Goal: Task Accomplishment & Management: Manage account settings

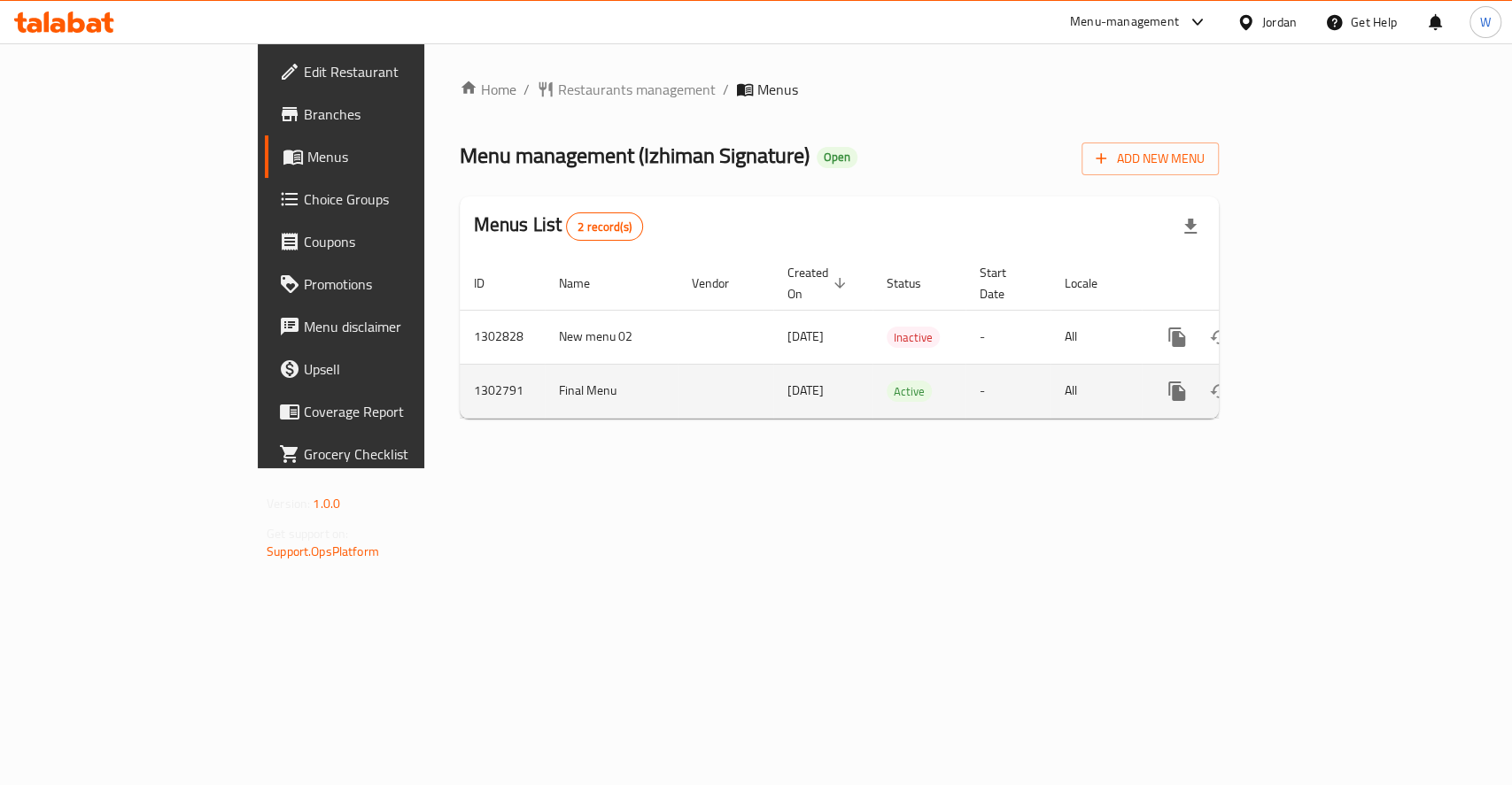
click at [1315, 380] on icon "enhanced table" at bounding box center [1305, 391] width 22 height 22
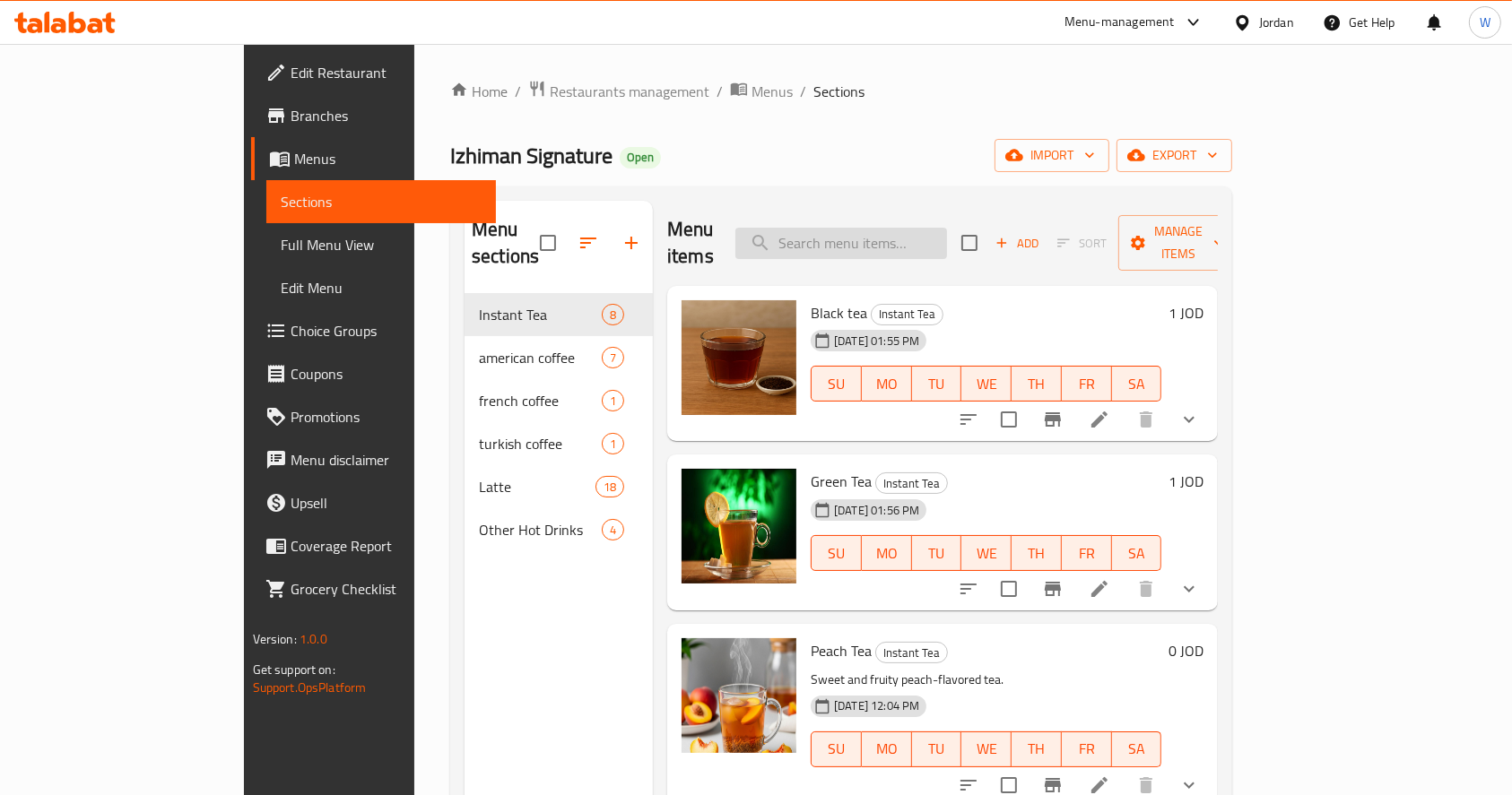
click at [912, 228] on input "search" at bounding box center [841, 244] width 212 height 32
paste input "Izhiman signature"
click at [918, 229] on input "Izhiman signature" at bounding box center [841, 244] width 212 height 32
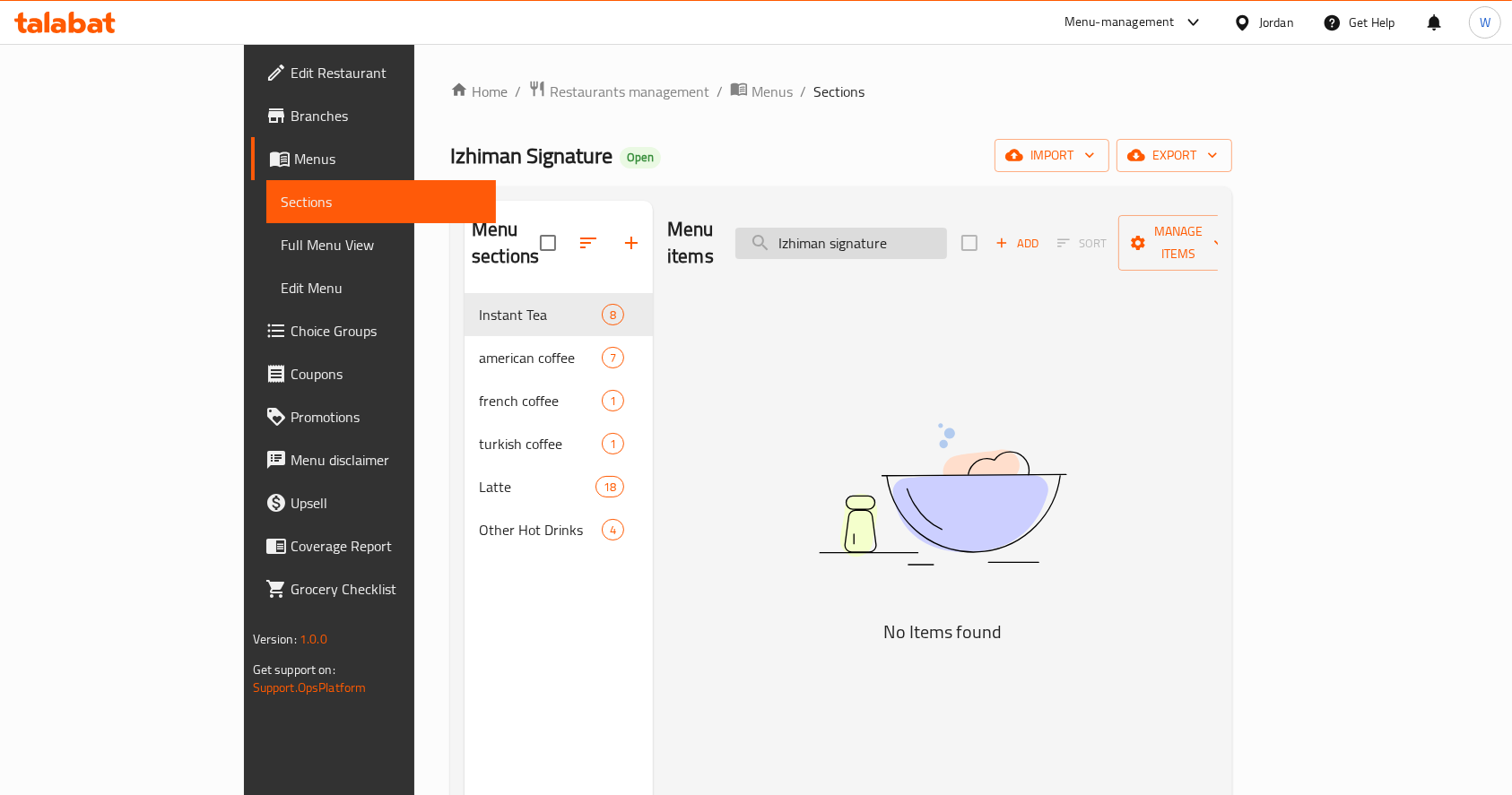
click at [918, 229] on input "Izhiman signature" at bounding box center [841, 244] width 212 height 32
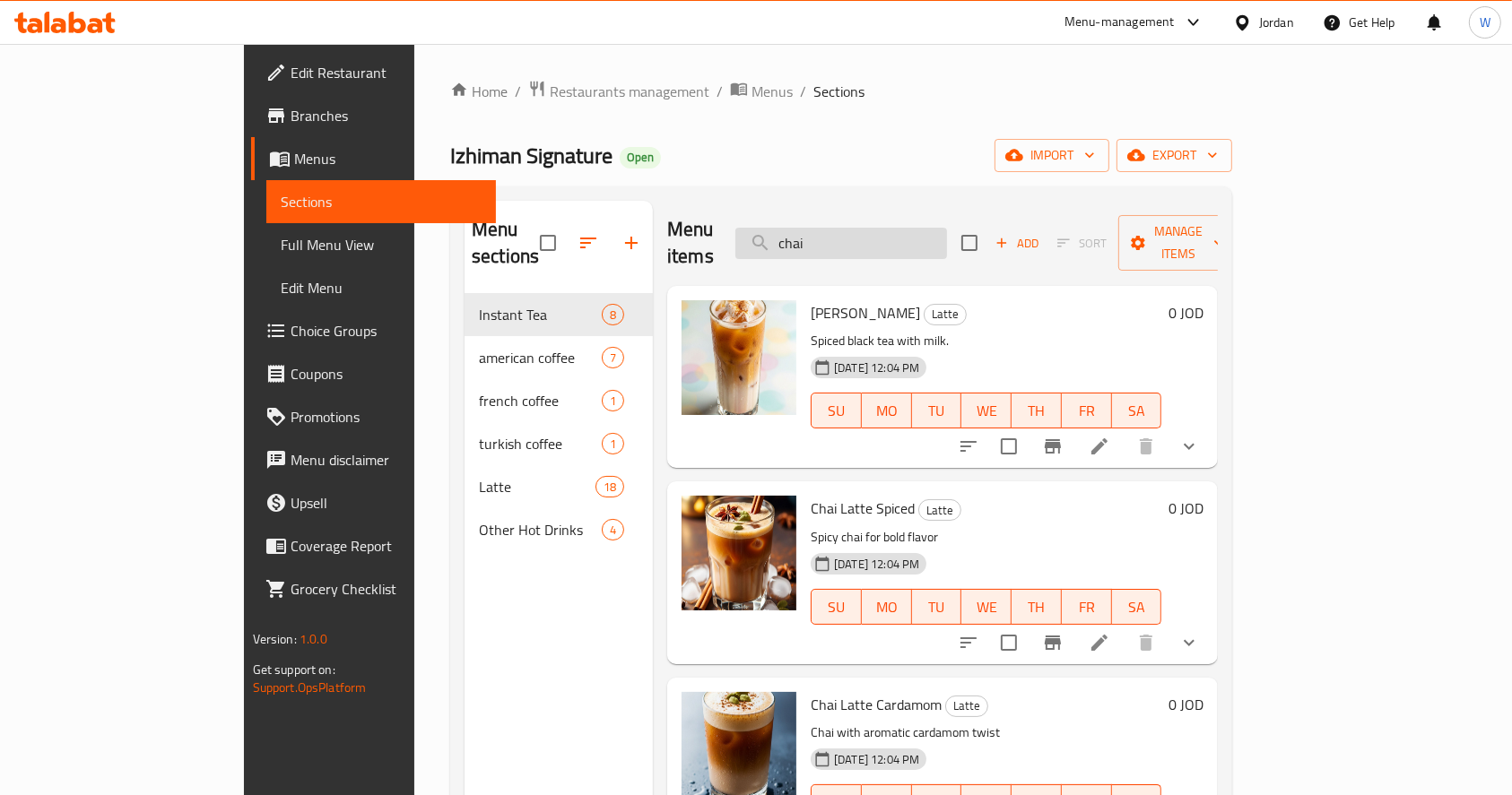
click at [917, 243] on input "chai" at bounding box center [841, 244] width 212 height 32
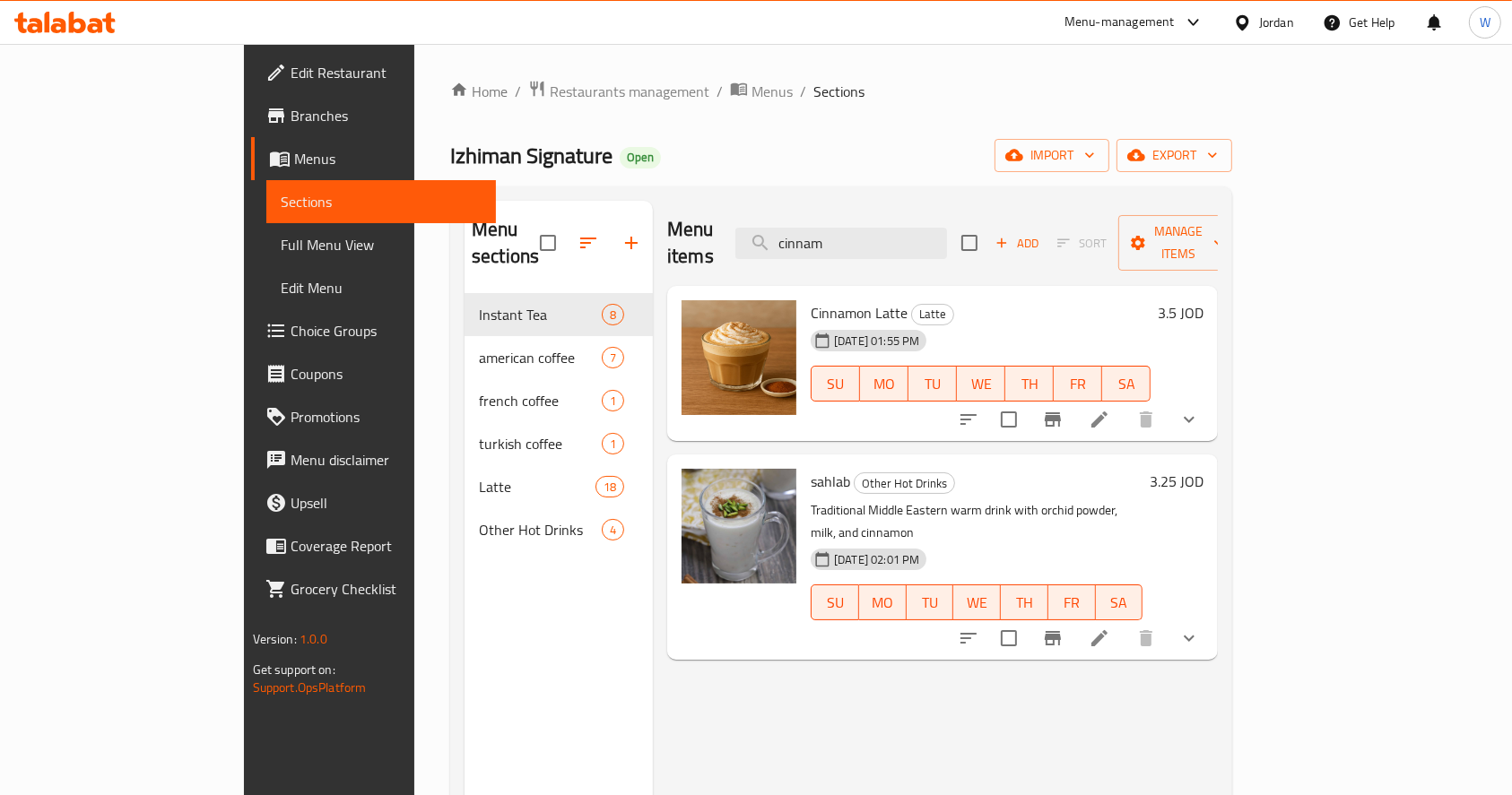
type input "cinnam"
click at [1124, 403] on li at bounding box center [1099, 419] width 50 height 32
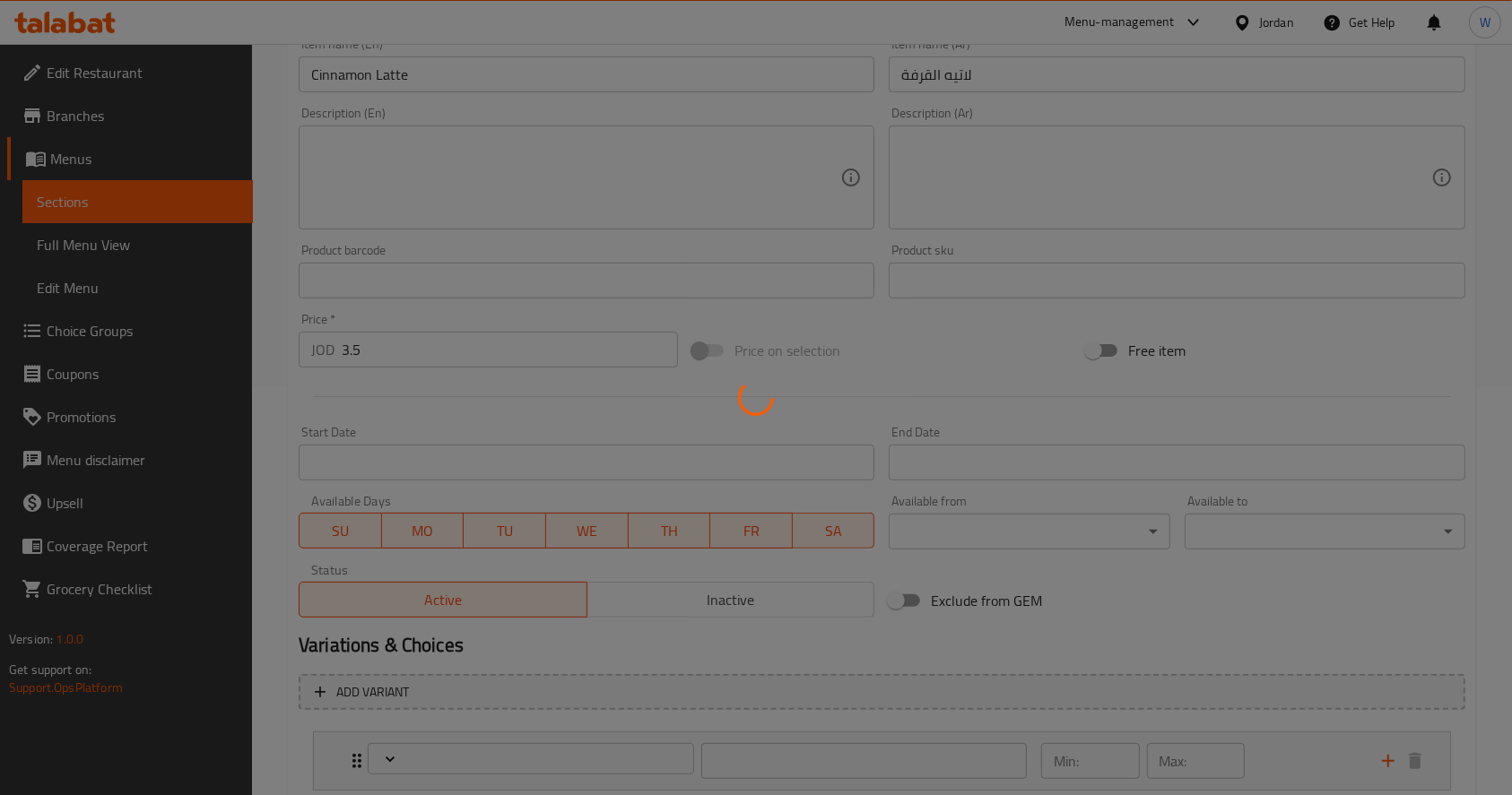
scroll to position [597, 0]
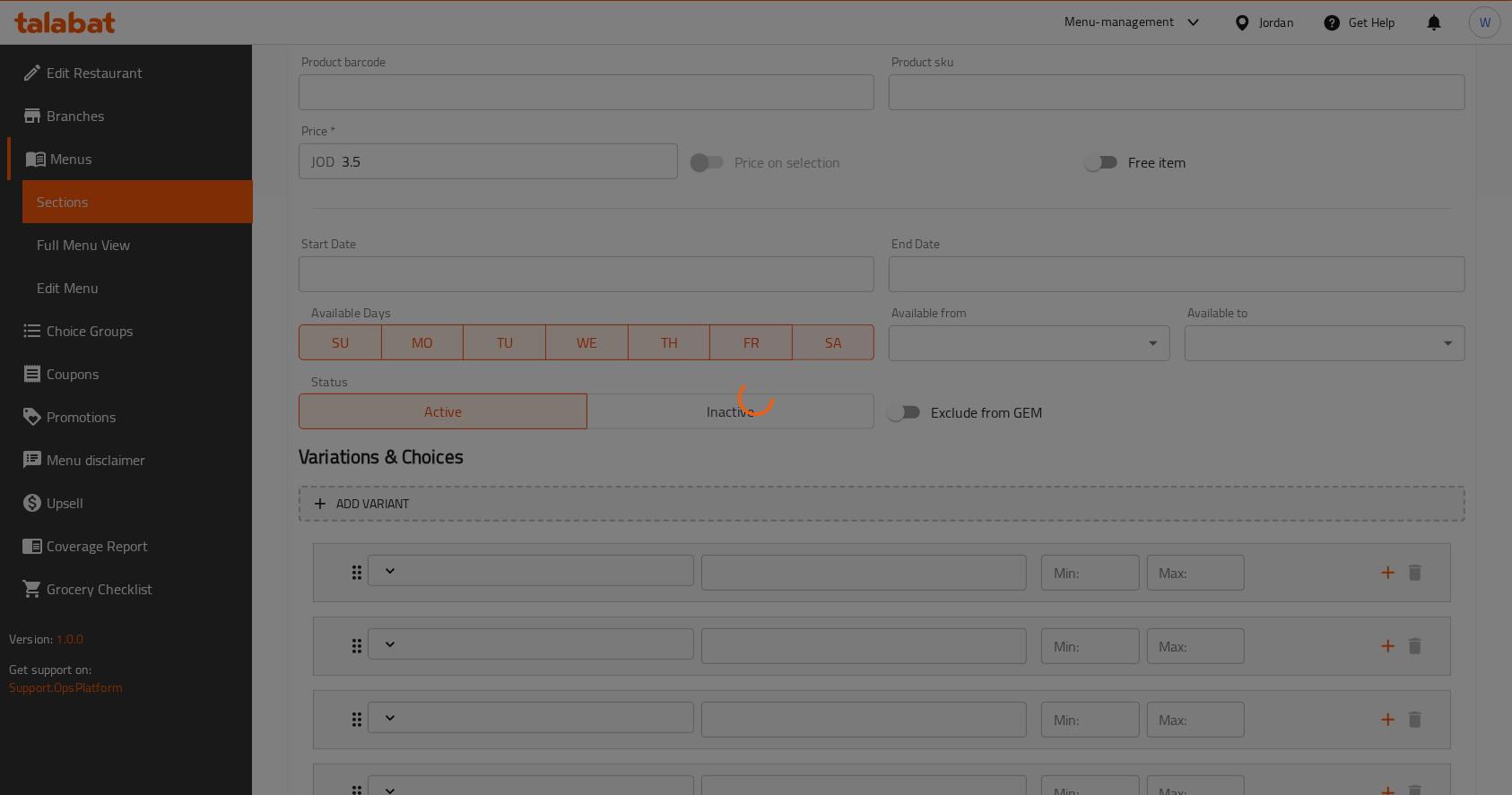
type input "اختيارك من"
type input "1"
type input "اختيارك من"
type input "0"
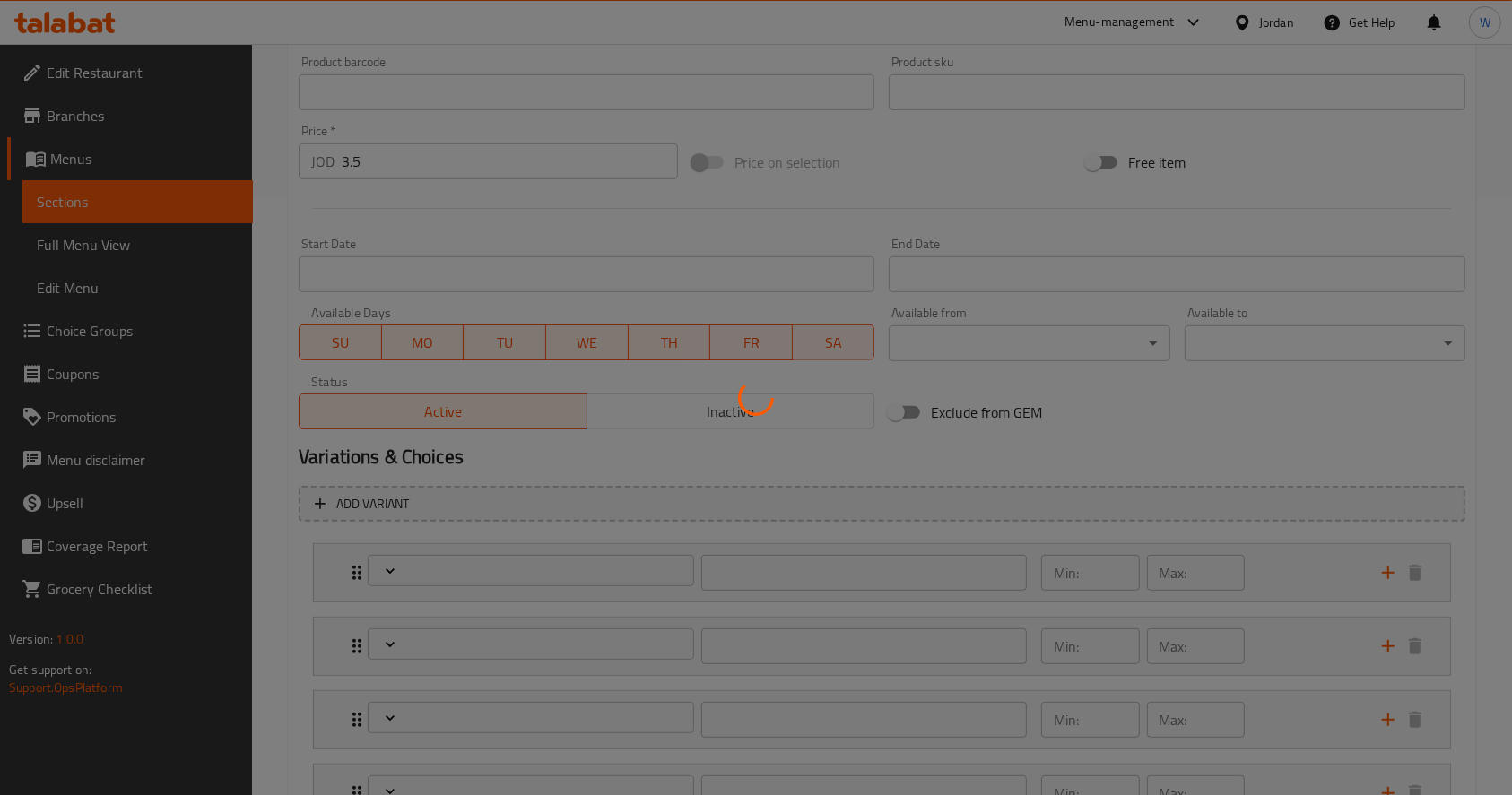
type input "1"
type input "اختيارك من"
type input "0"
type input "1"
type input "أضف السكر"
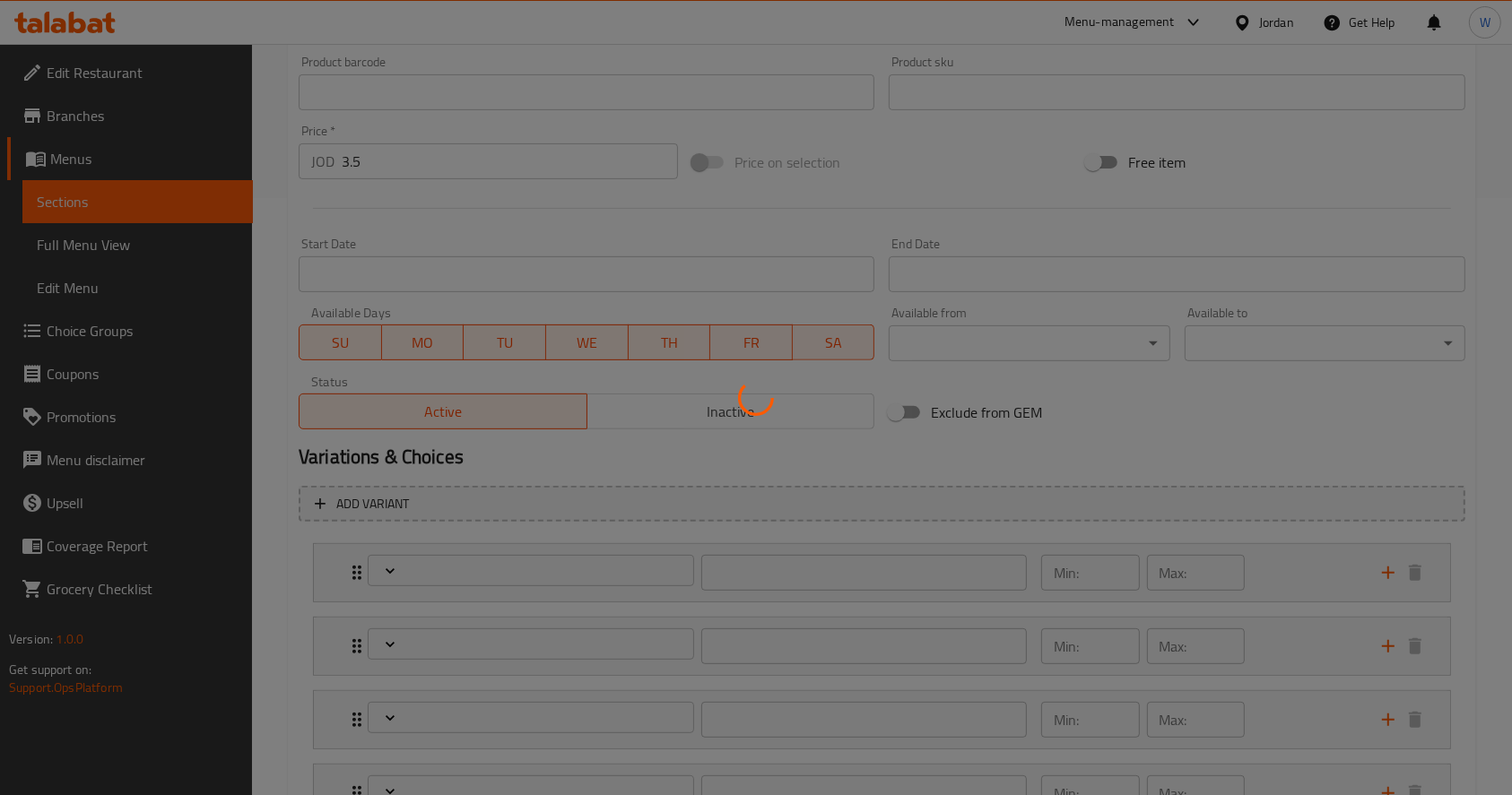
type input "0"
type input "1"
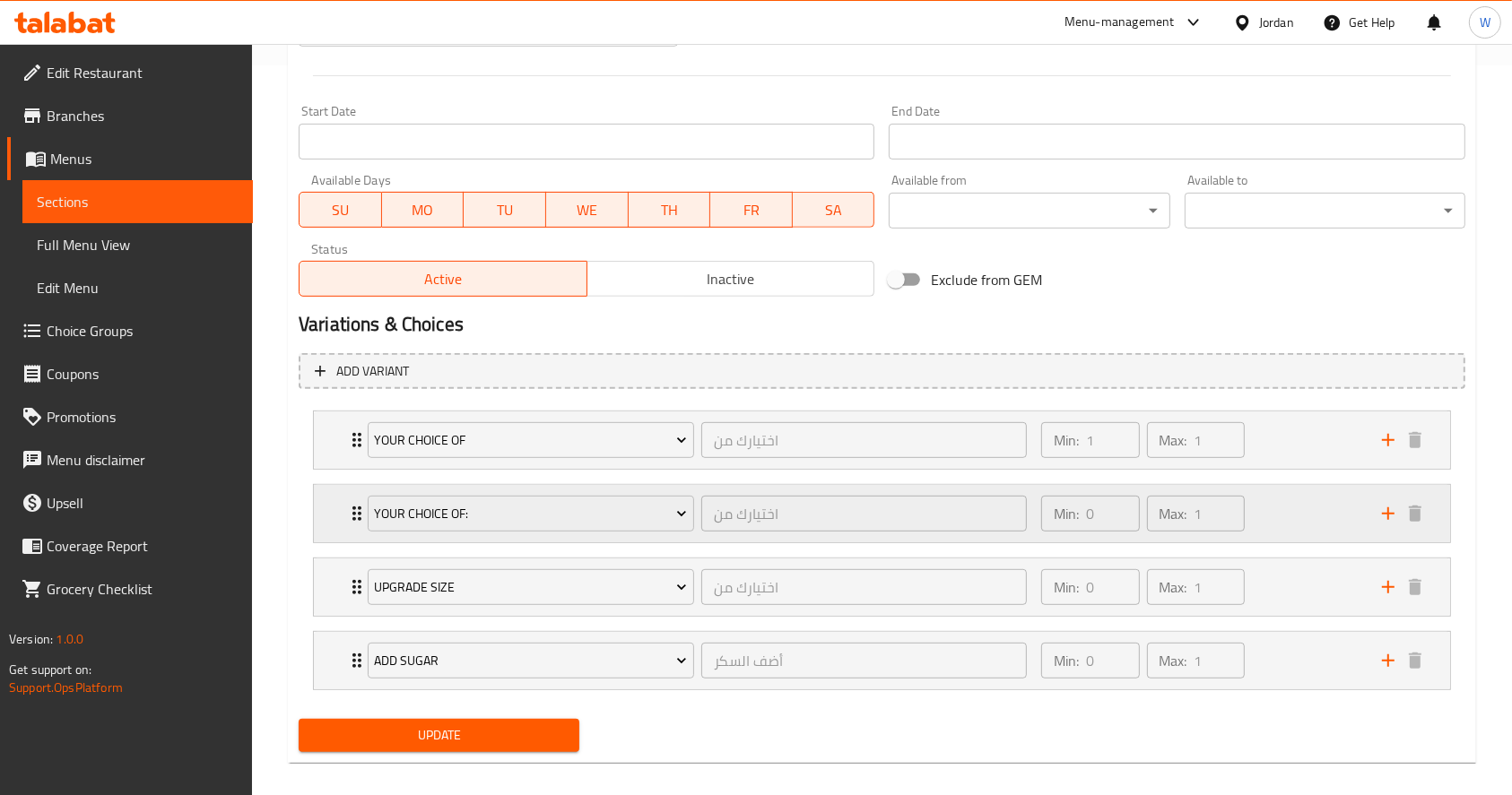
scroll to position [745, 0]
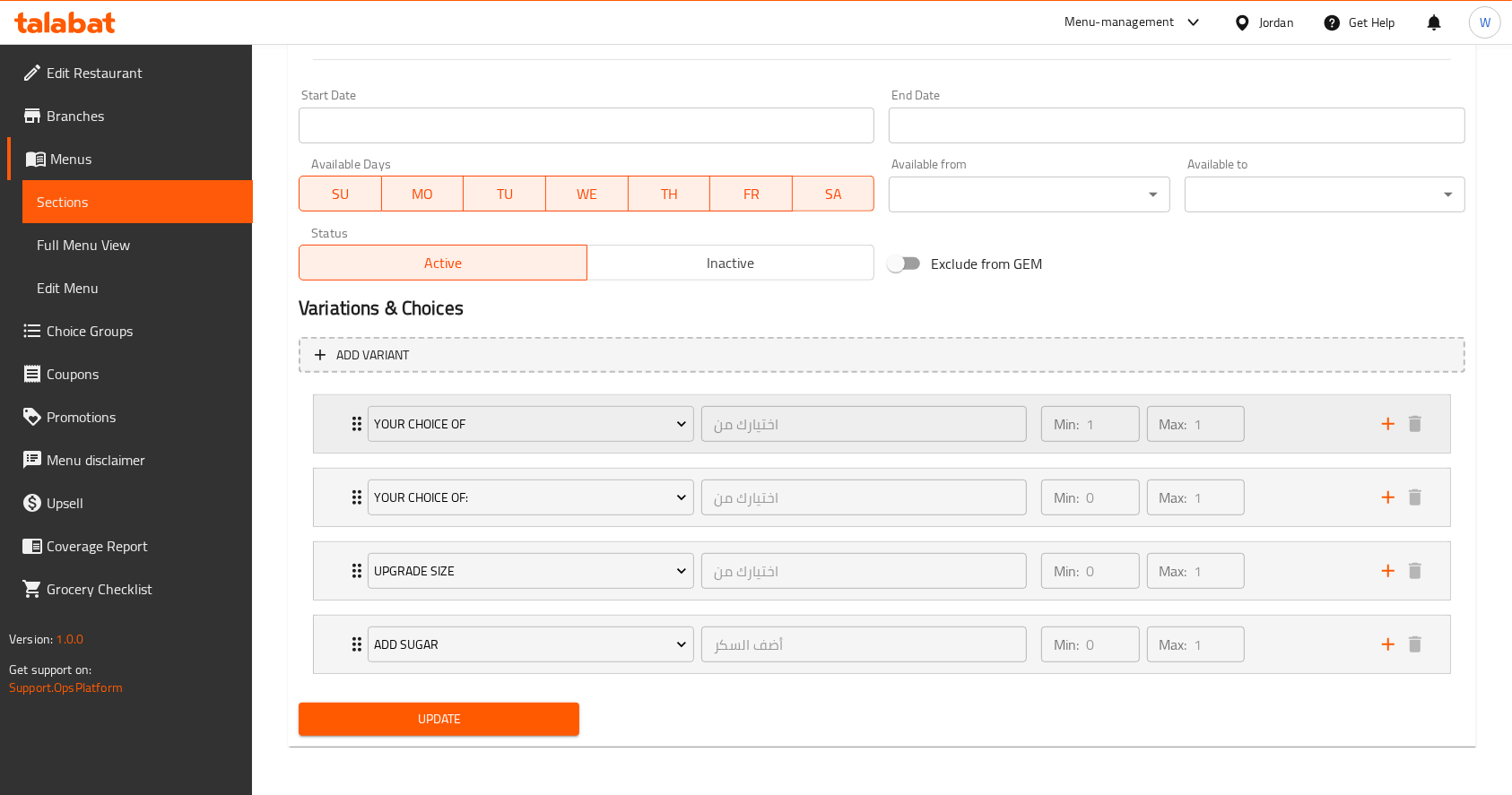
click at [1324, 435] on div "Min: 1 ​ Max: 1 ​" at bounding box center [1200, 424] width 340 height 58
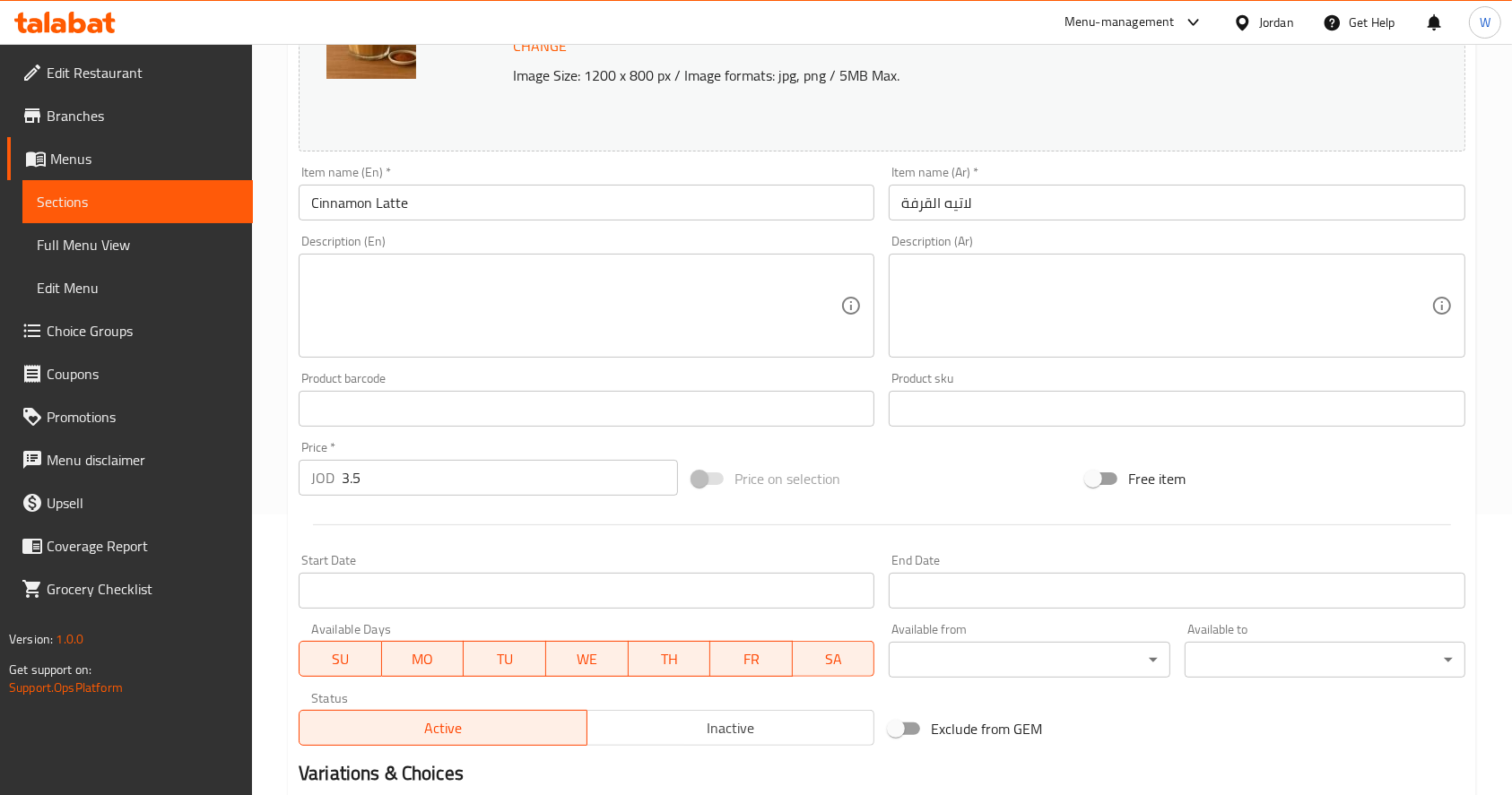
scroll to position [268, 0]
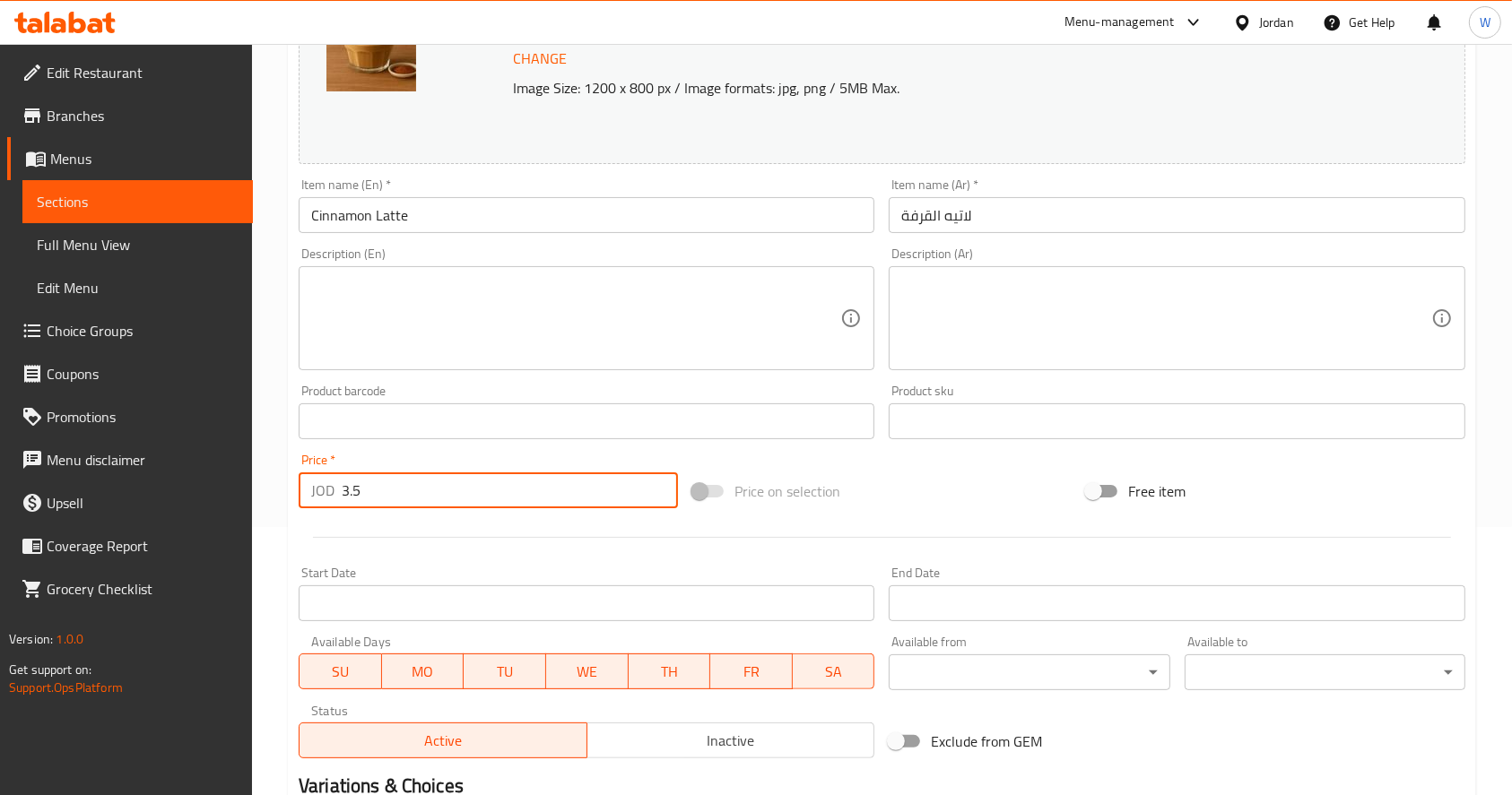
click at [440, 496] on input "3.5" at bounding box center [510, 491] width 336 height 36
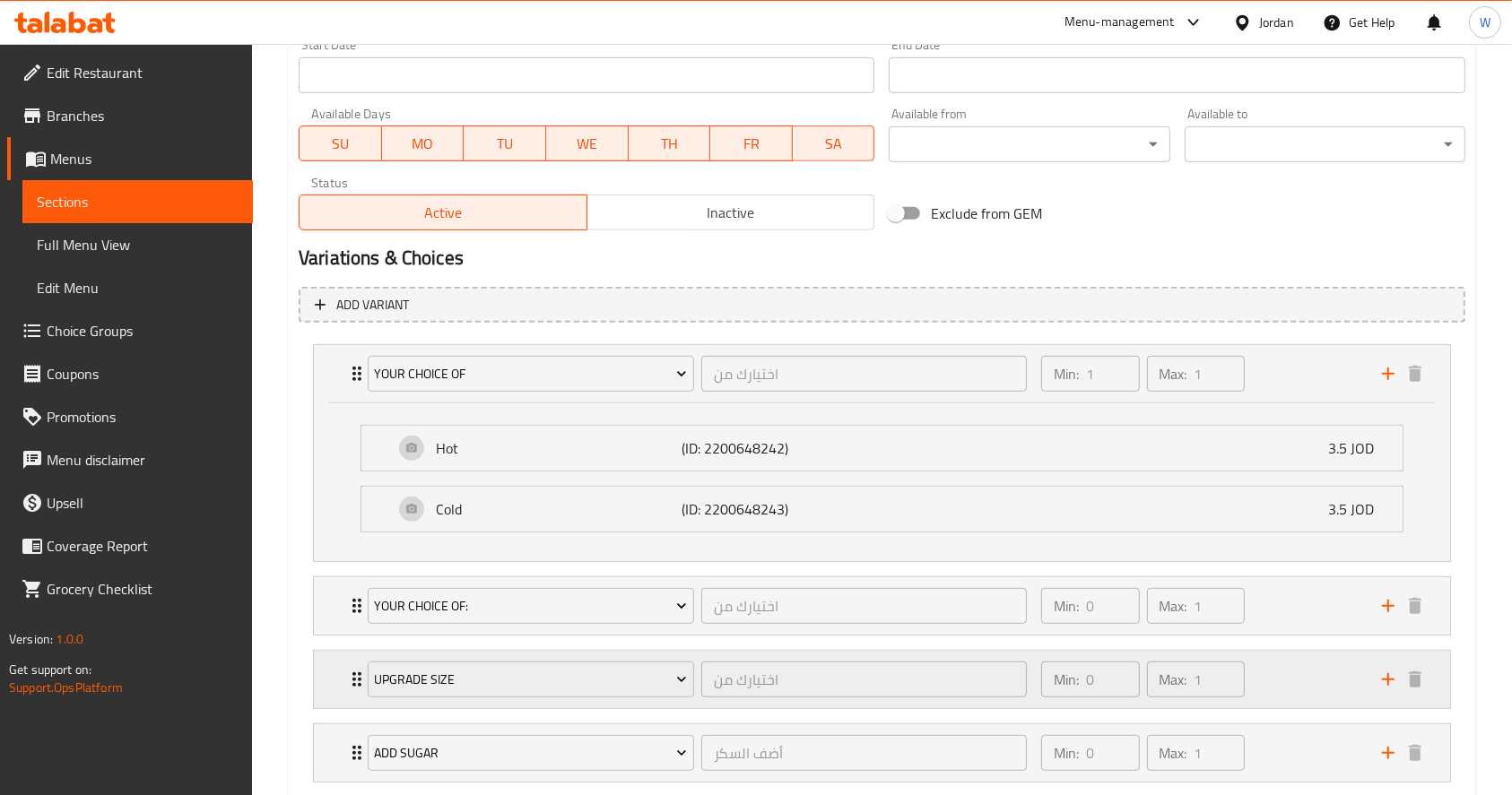
scroll to position [904, 0]
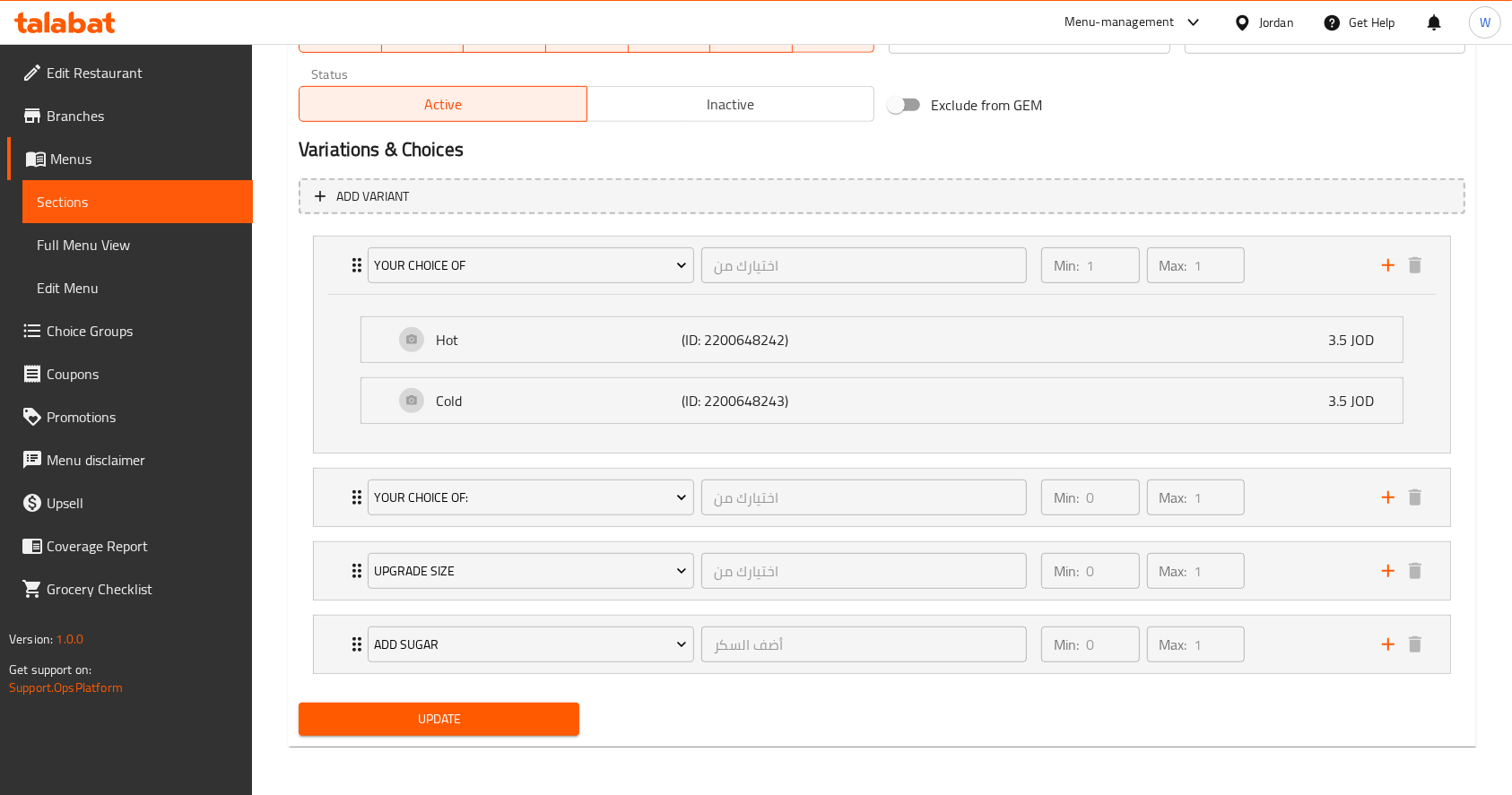
type input "0"
click at [498, 713] on span "Update" at bounding box center [438, 719] width 252 height 23
click at [1309, 506] on div "Min: 0 ​ Max: 1 ​" at bounding box center [1200, 497] width 340 height 58
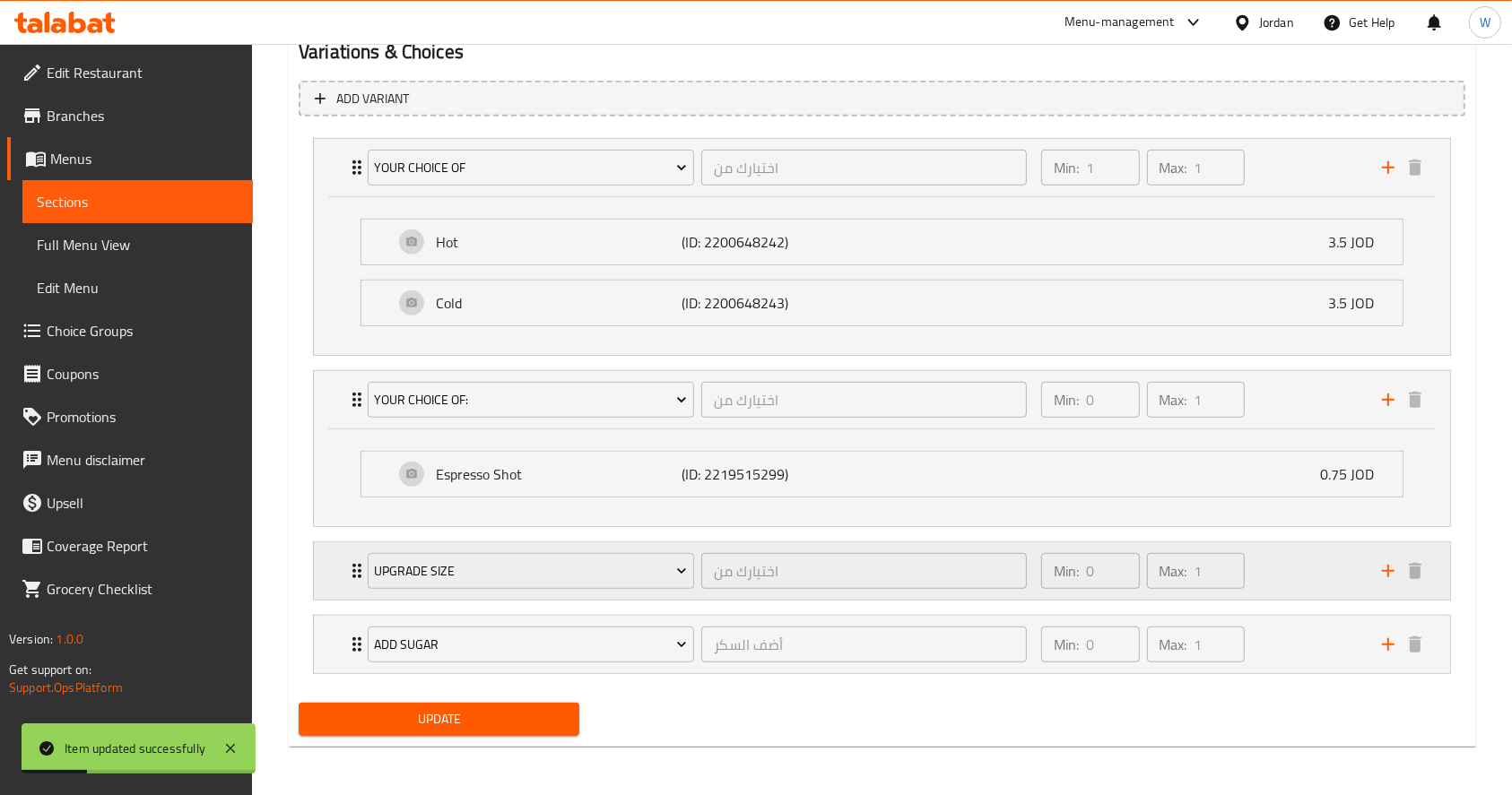
click at [1323, 577] on div "Min: 0 ​ Max: 1 ​" at bounding box center [1200, 571] width 340 height 58
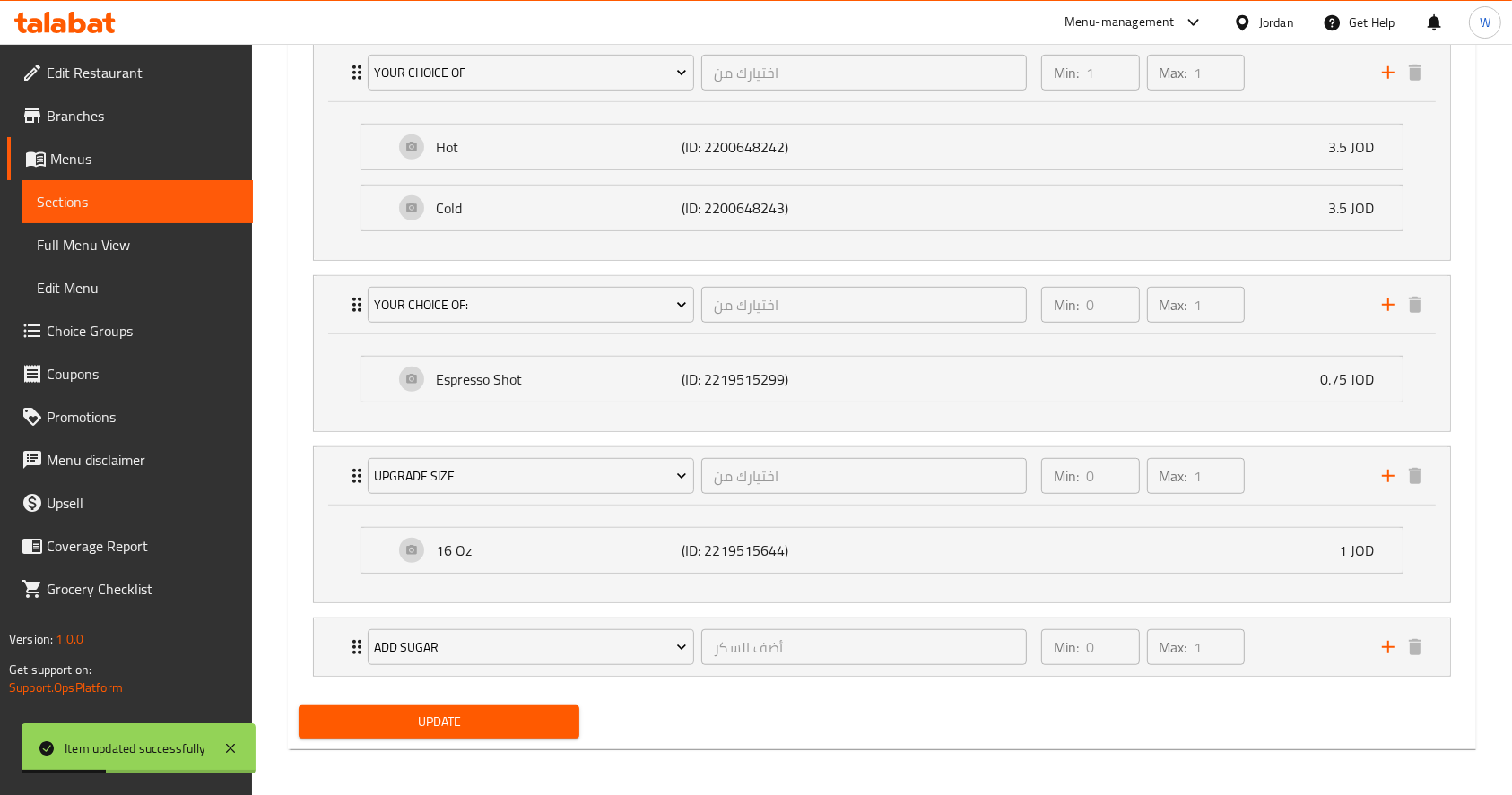
scroll to position [1099, 0]
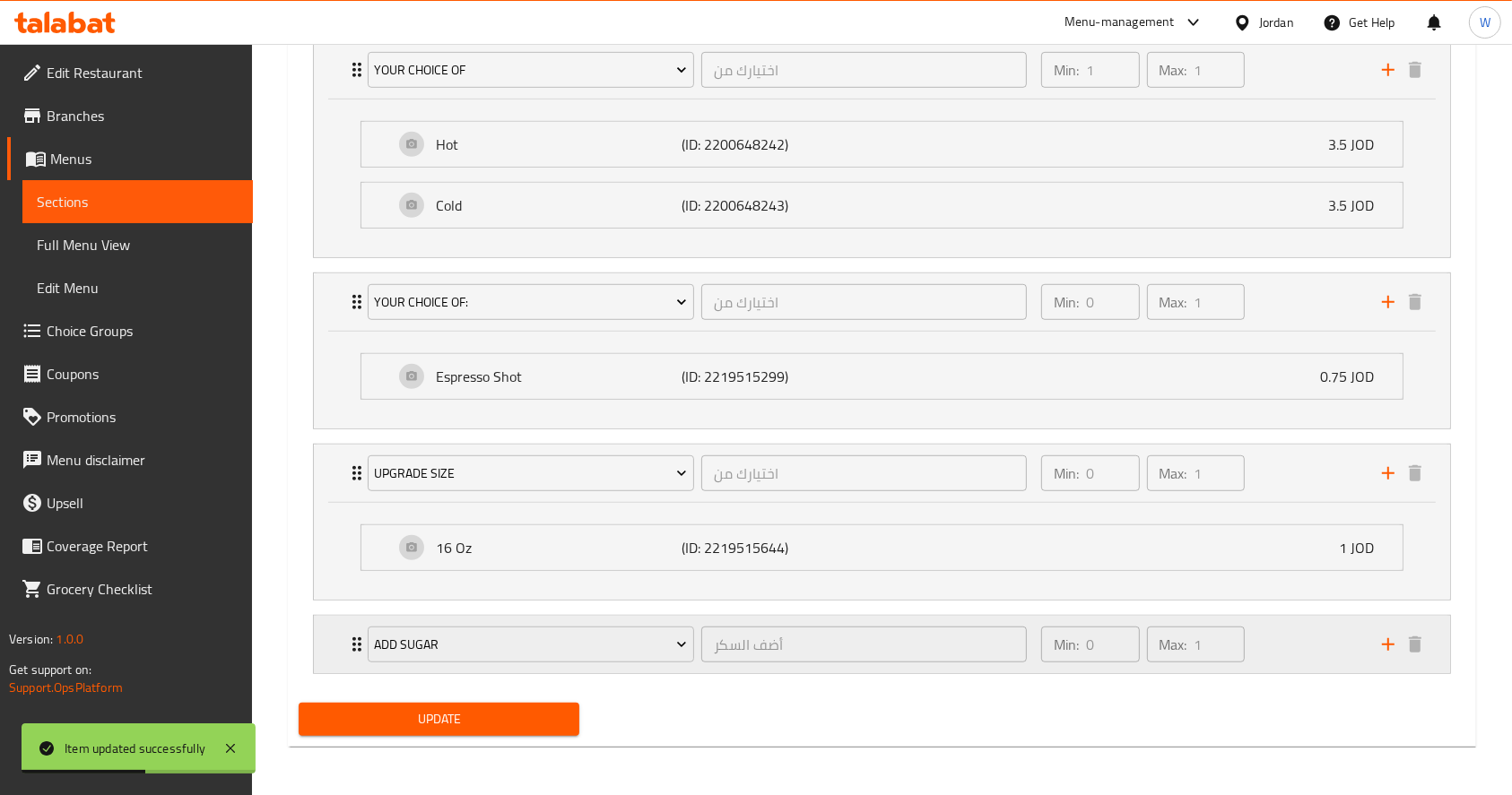
click at [1304, 657] on div "Min: 0 ​ Max: 1 ​" at bounding box center [1200, 645] width 340 height 58
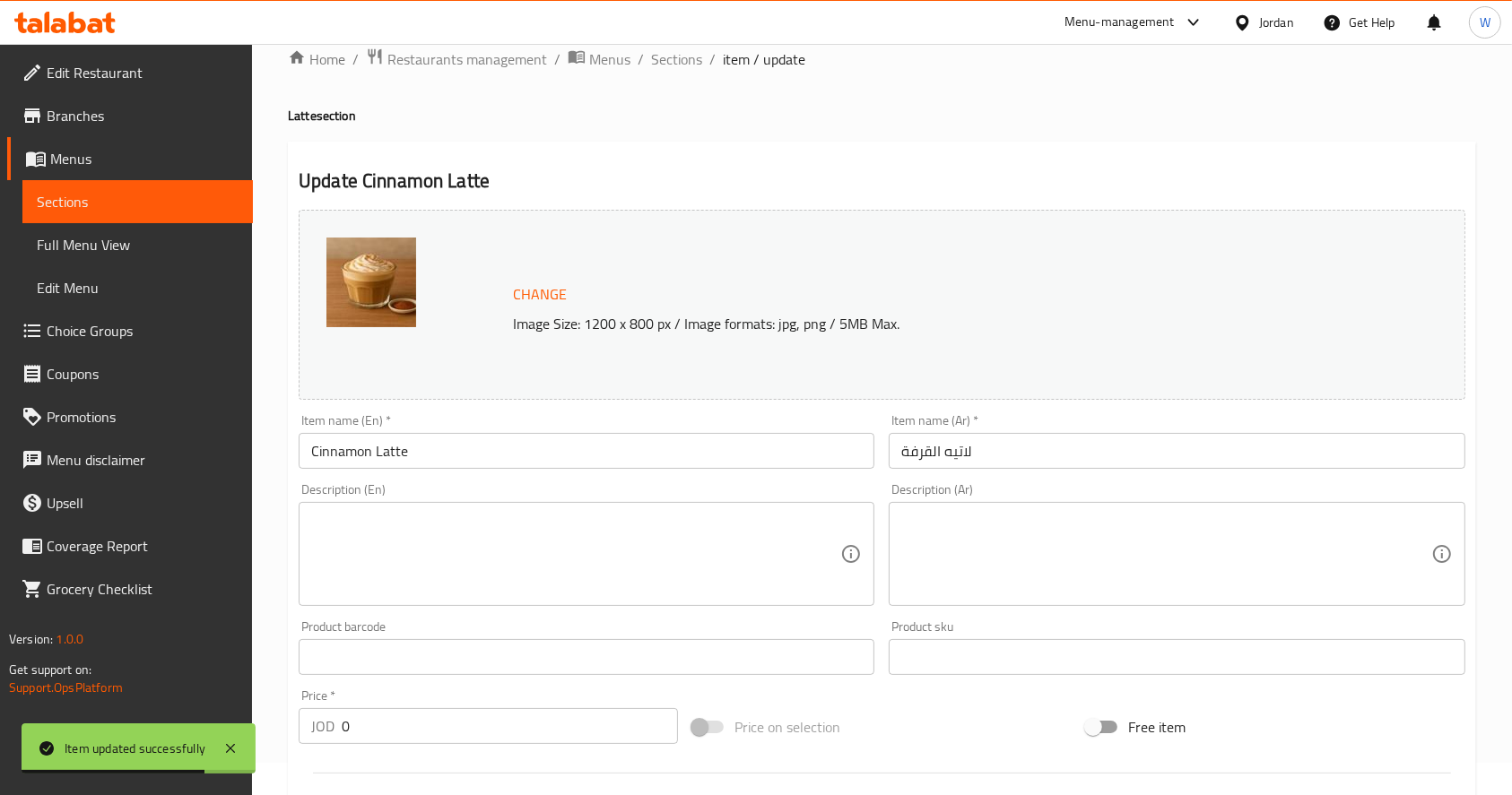
scroll to position [0, 0]
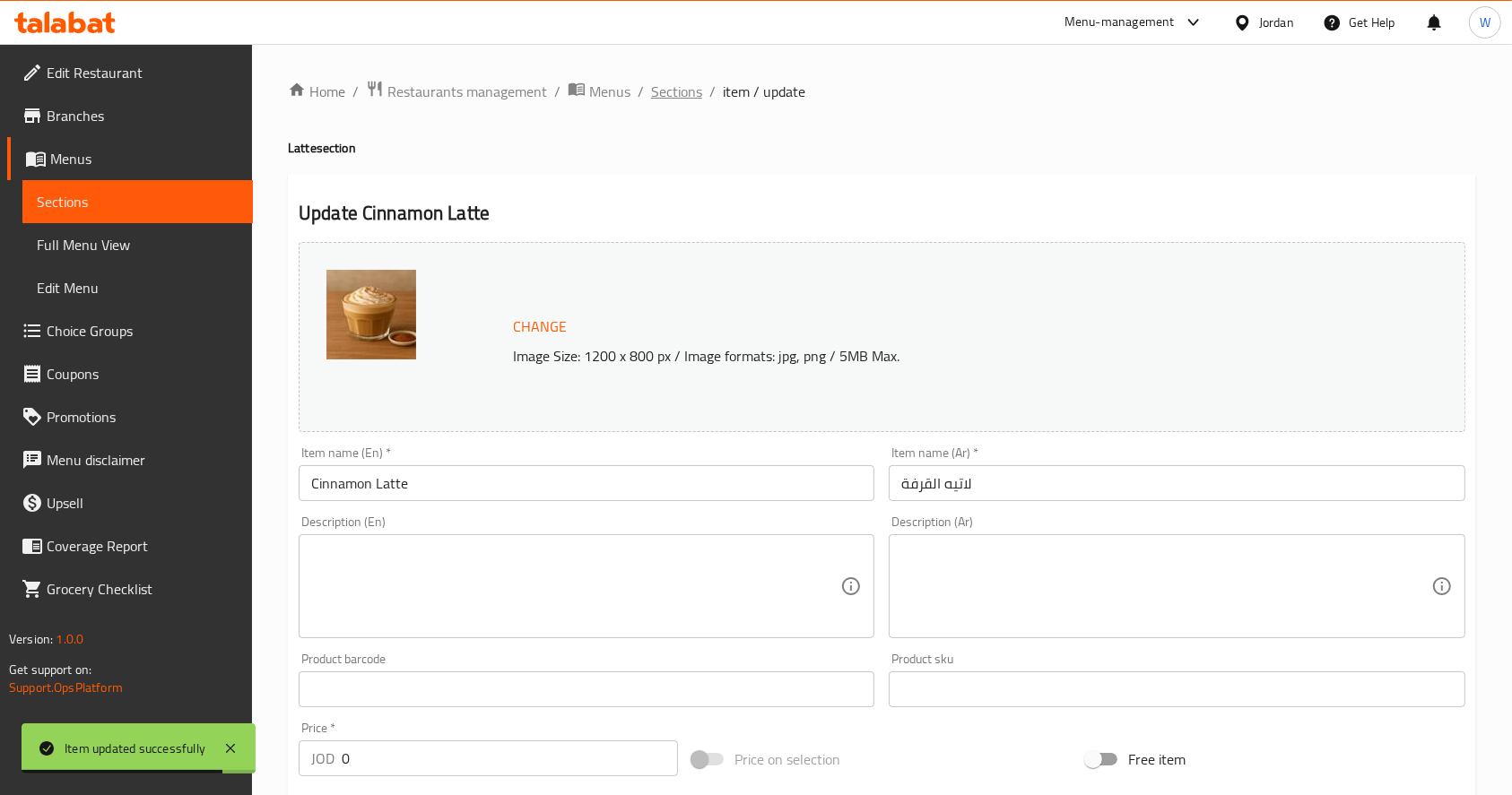
click at [663, 92] on span "Sections" at bounding box center [676, 92] width 51 height 22
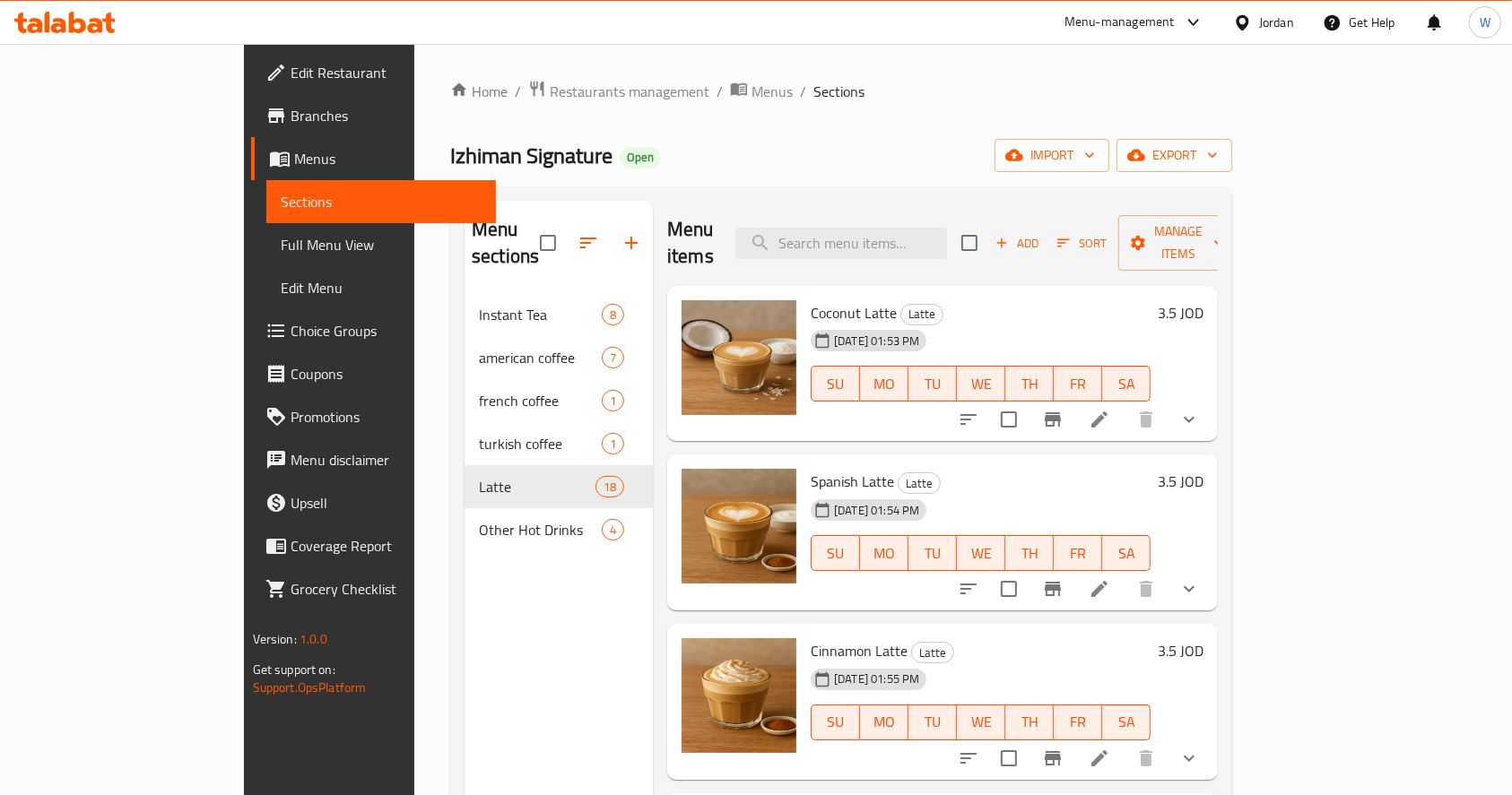
click at [1124, 403] on li at bounding box center [1099, 419] width 50 height 32
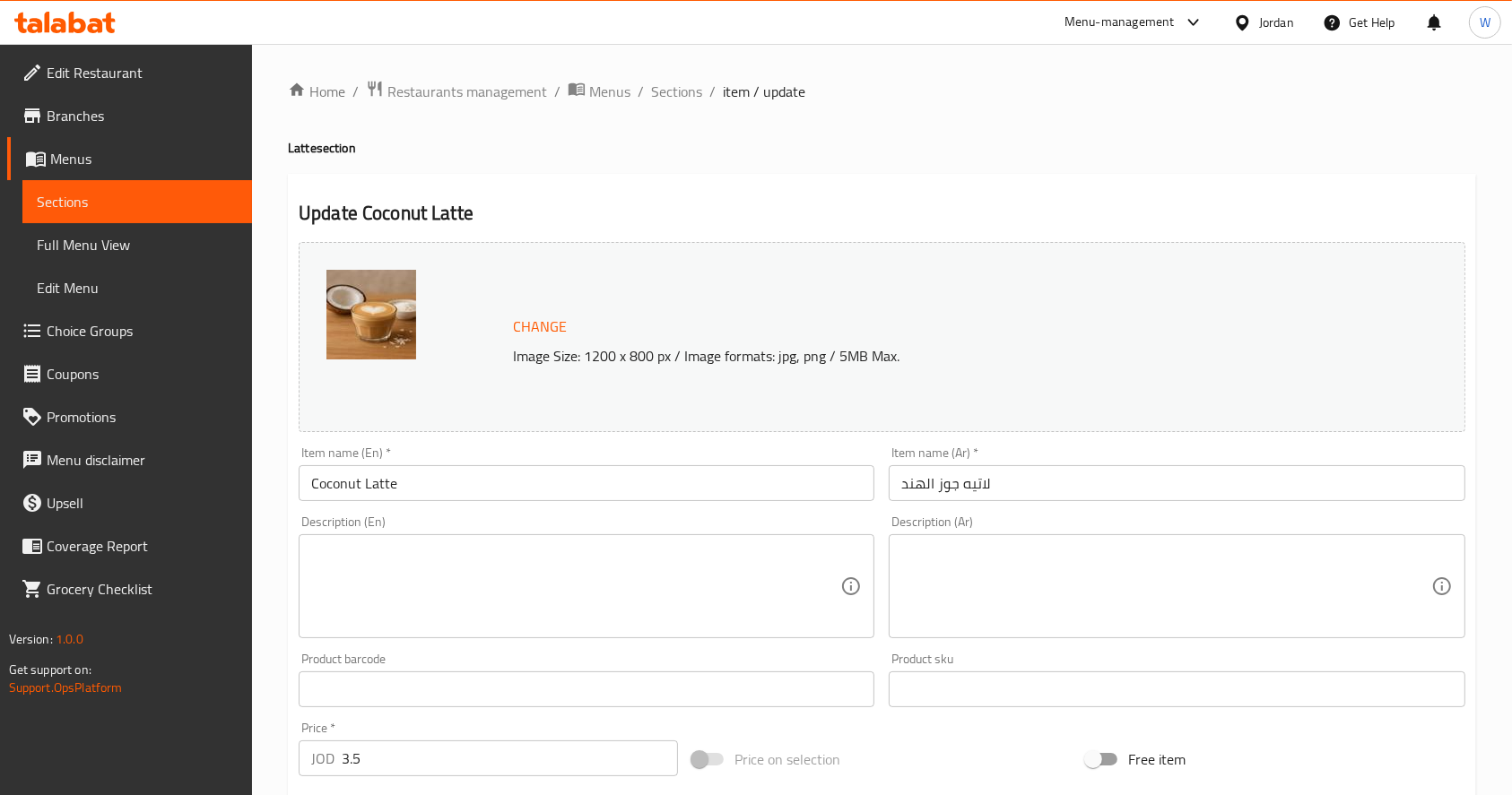
scroll to position [597, 0]
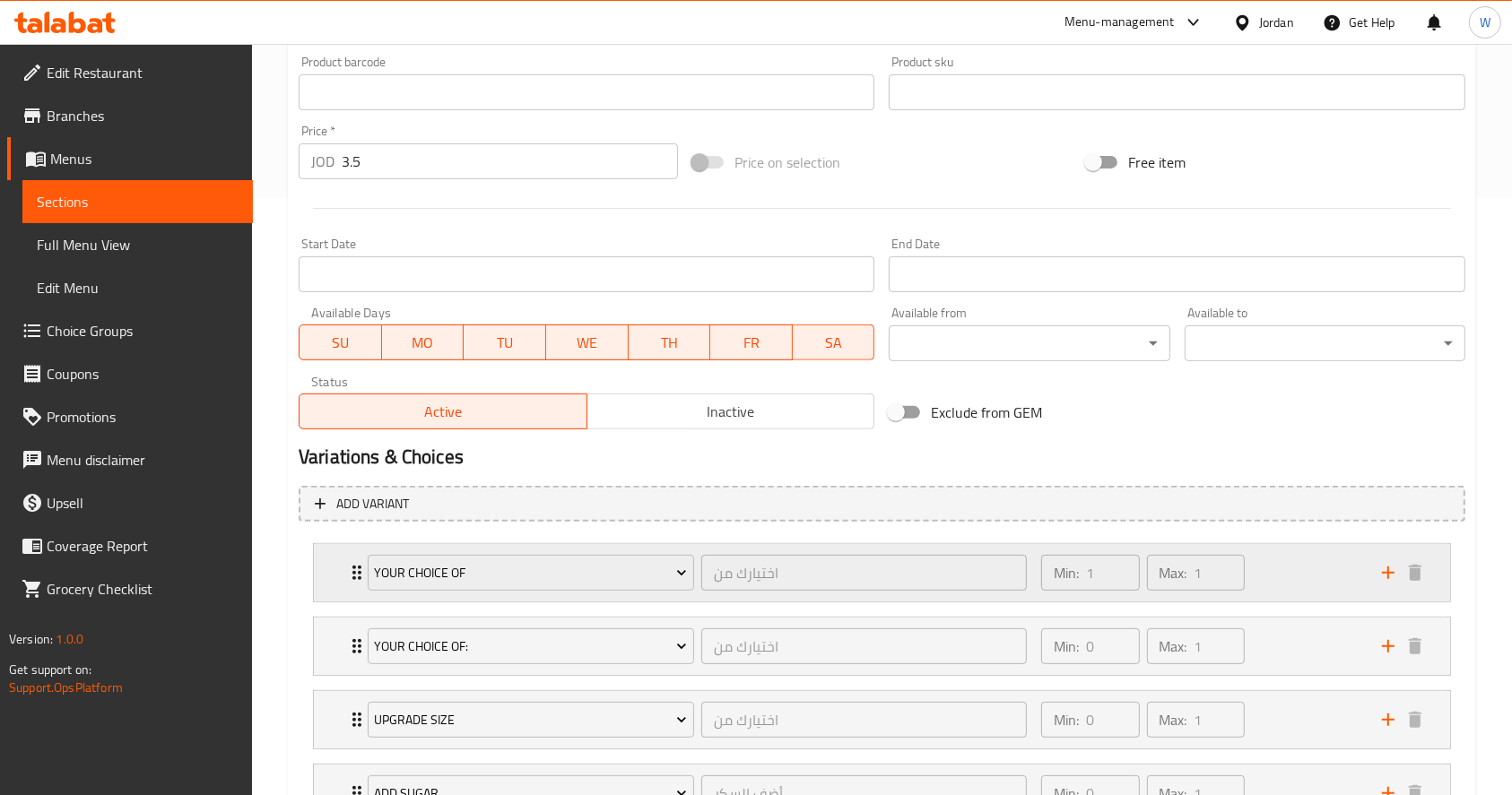
click at [1284, 573] on div "Min: 1 ​ Max: 1 ​" at bounding box center [1200, 573] width 340 height 58
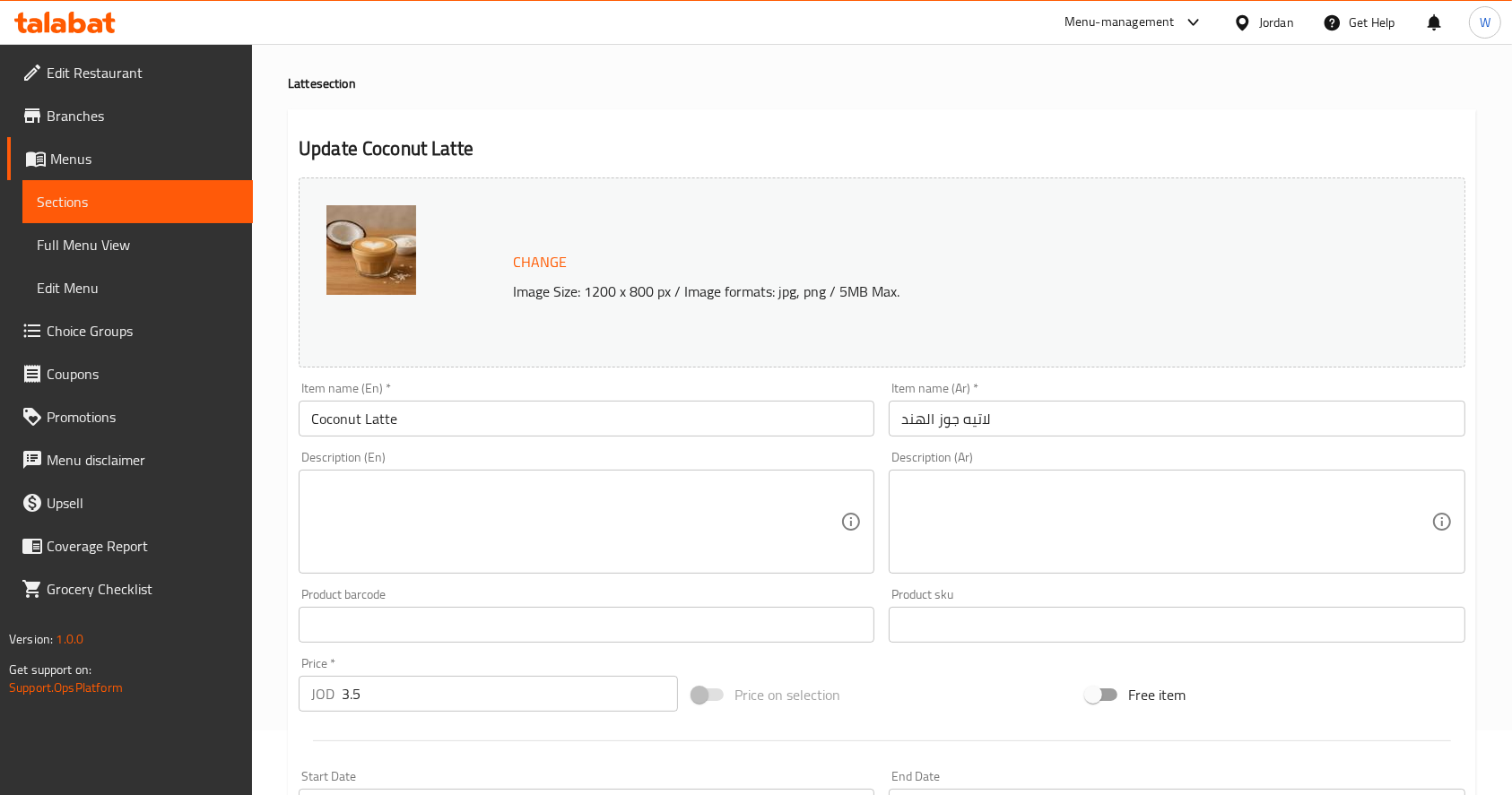
scroll to position [0, 0]
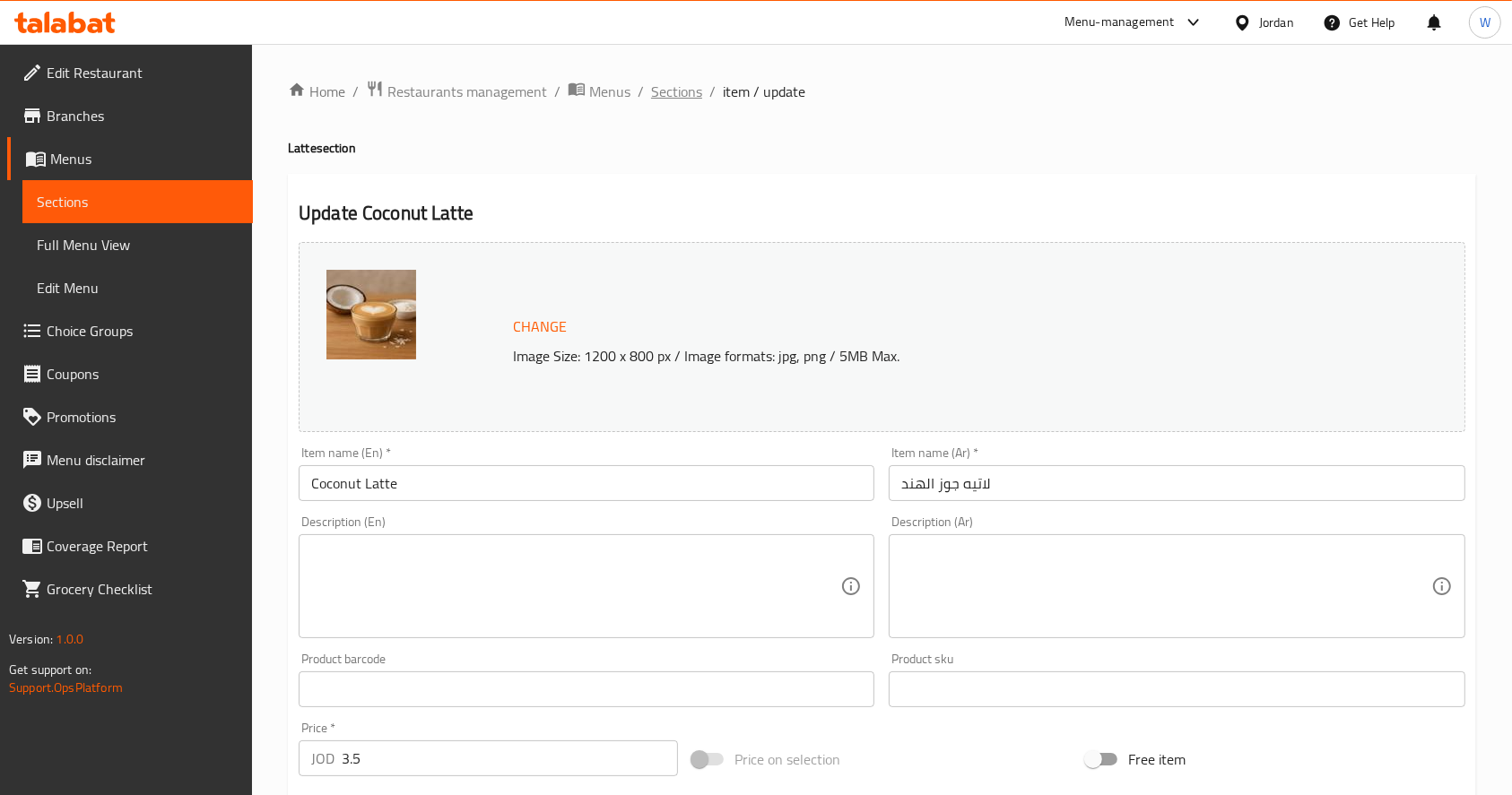
click at [661, 90] on span "Sections" at bounding box center [676, 92] width 51 height 22
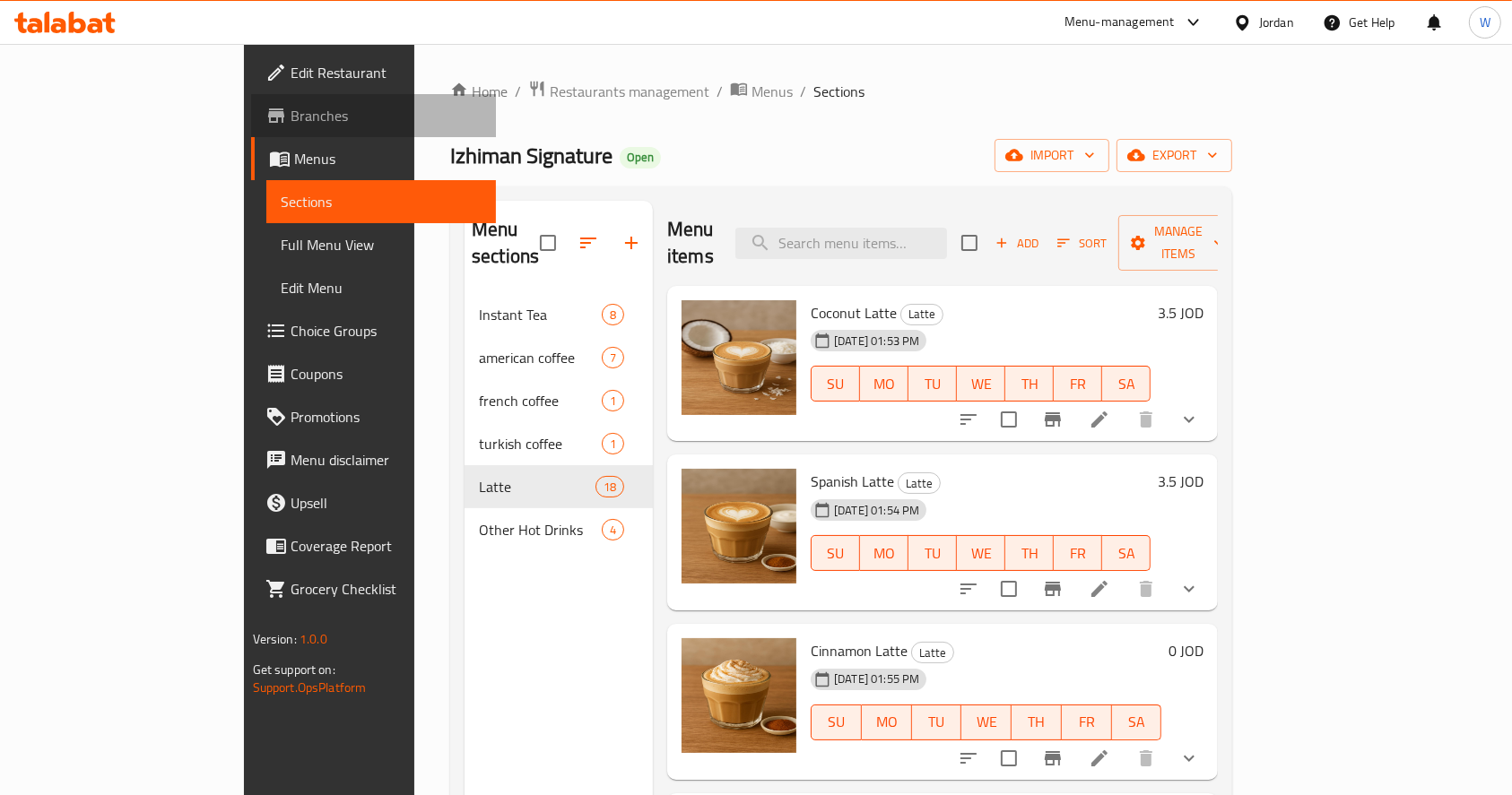
click at [291, 121] on span "Branches" at bounding box center [386, 115] width 192 height 22
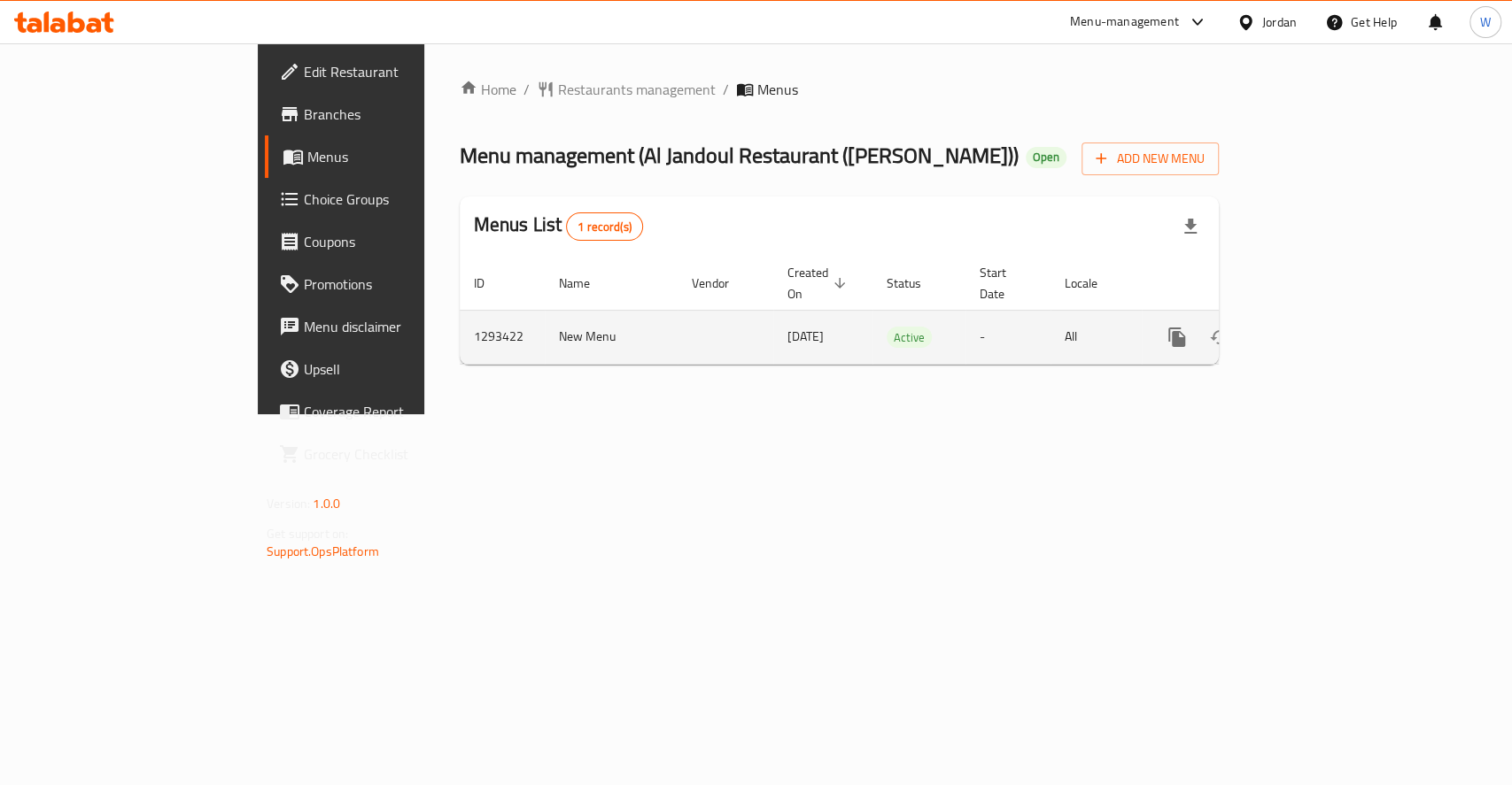
click at [1315, 326] on icon "enhanced table" at bounding box center [1305, 337] width 22 height 22
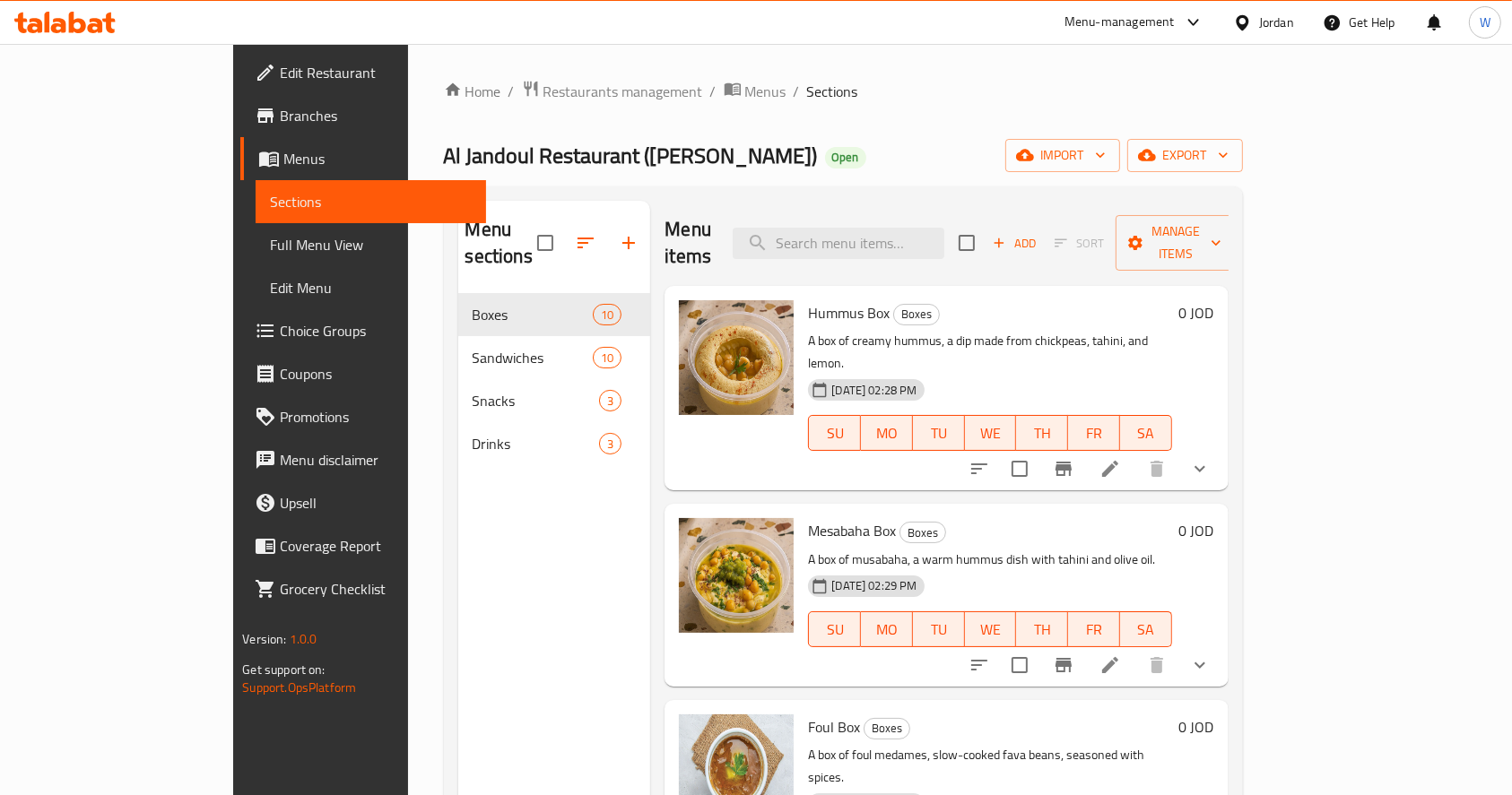
click at [877, 128] on div "Home / Restaurants management / Menus / Sections Al Jandoul Restaurant (Abu Sha…" at bounding box center [843, 544] width 799 height 930
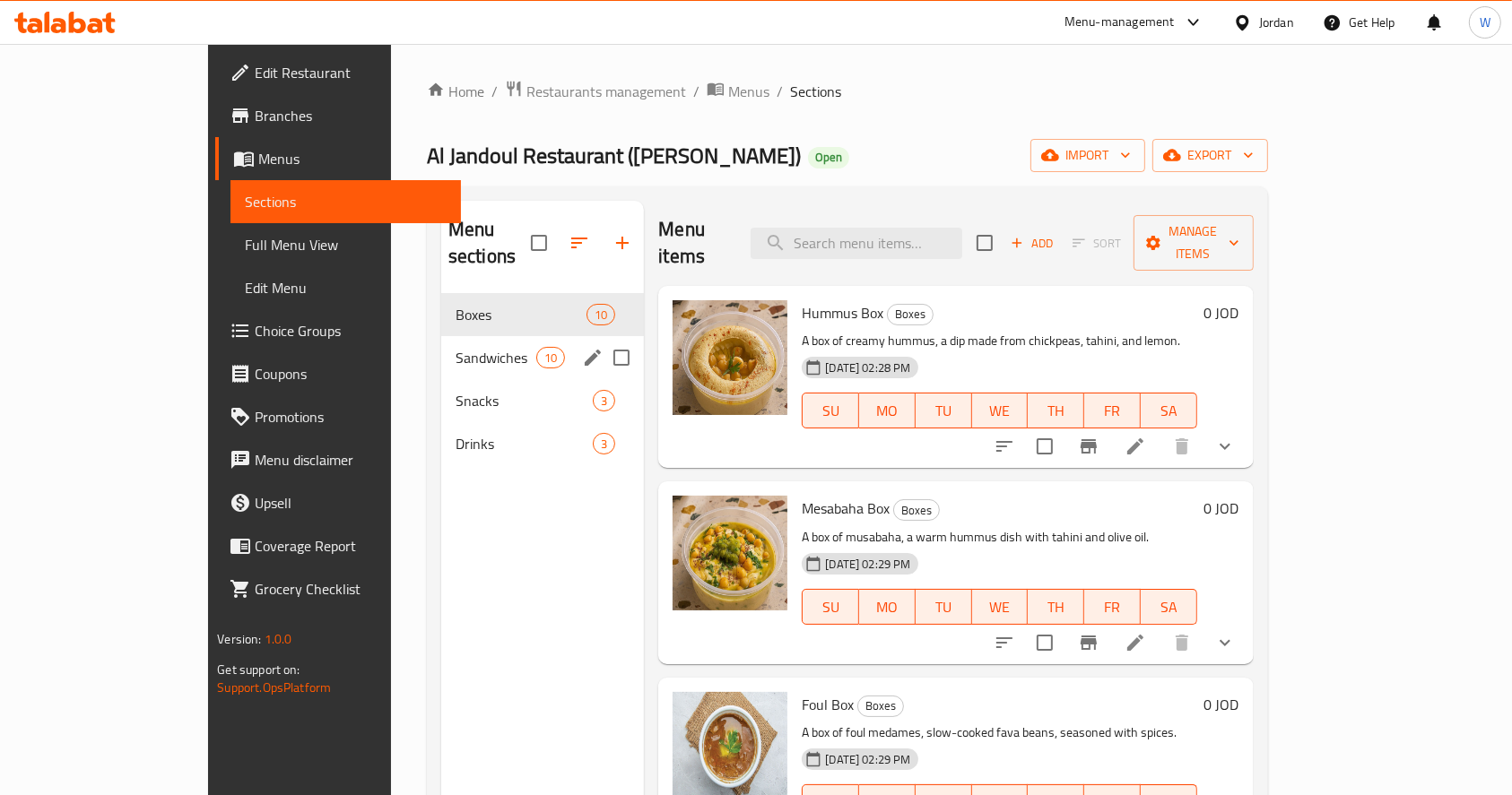
click at [456, 347] on span "Sandwiches" at bounding box center [496, 358] width 81 height 22
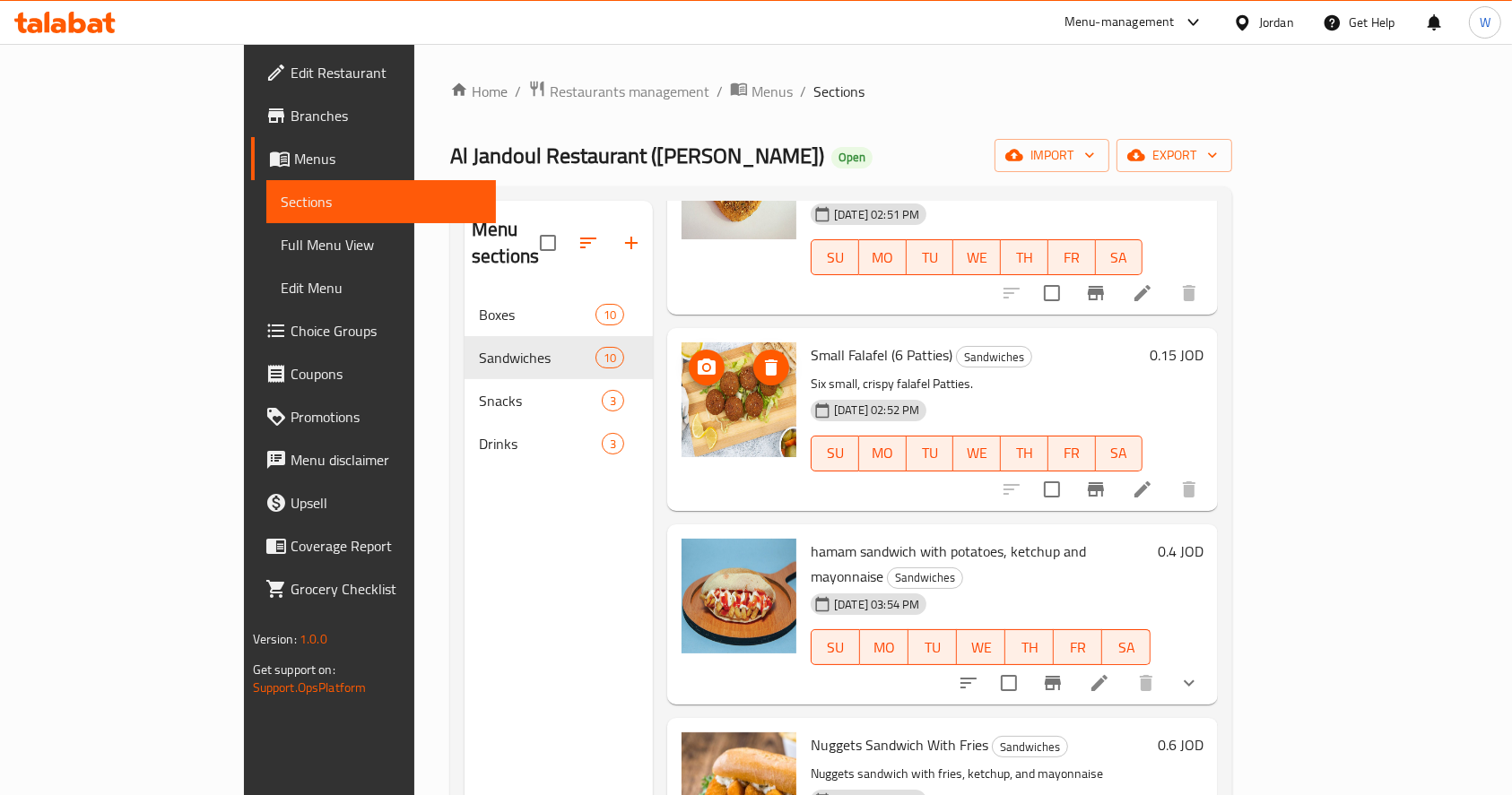
scroll to position [501, 0]
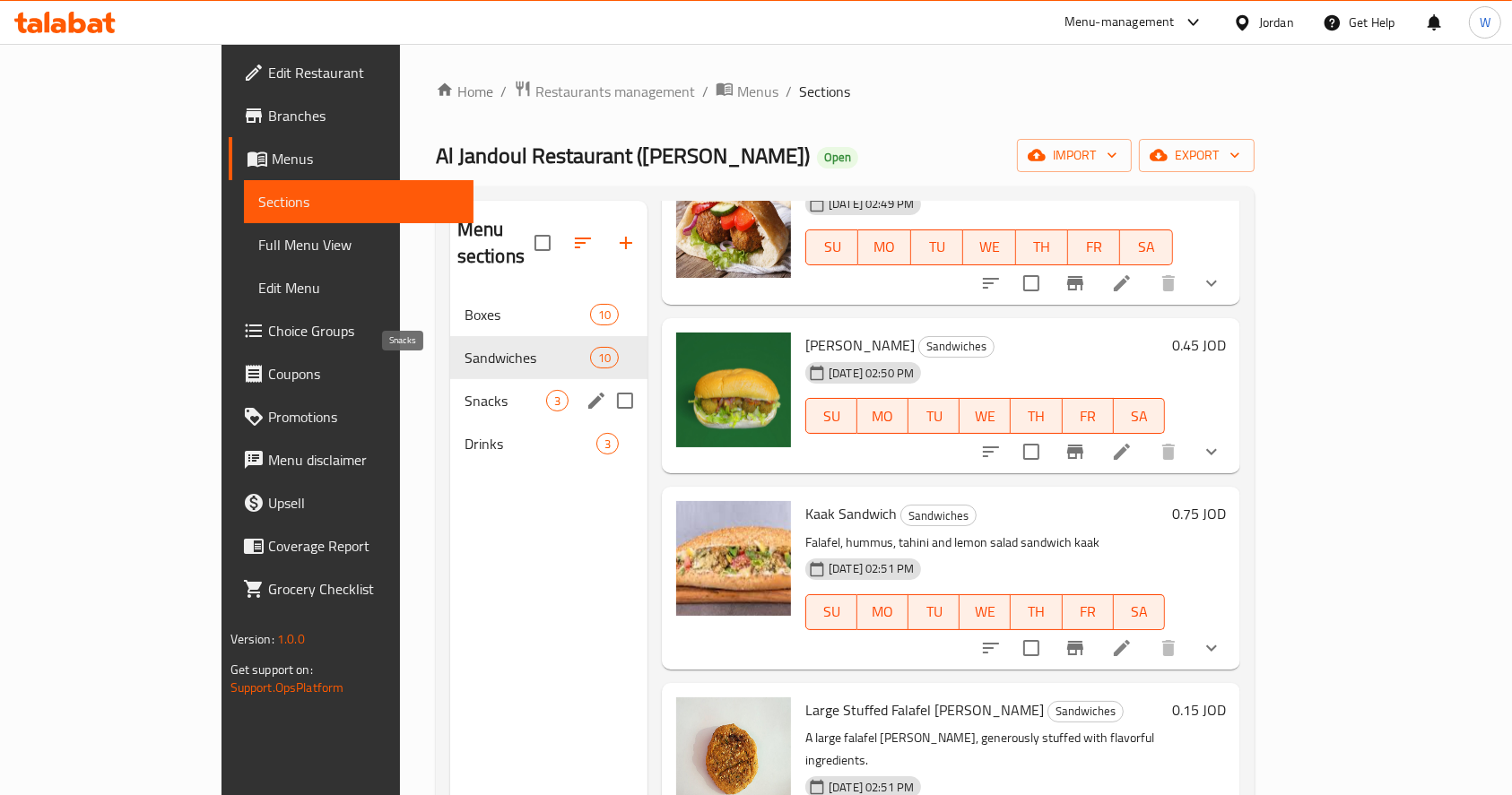
click at [450, 379] on div "Snacks 3" at bounding box center [548, 400] width 197 height 43
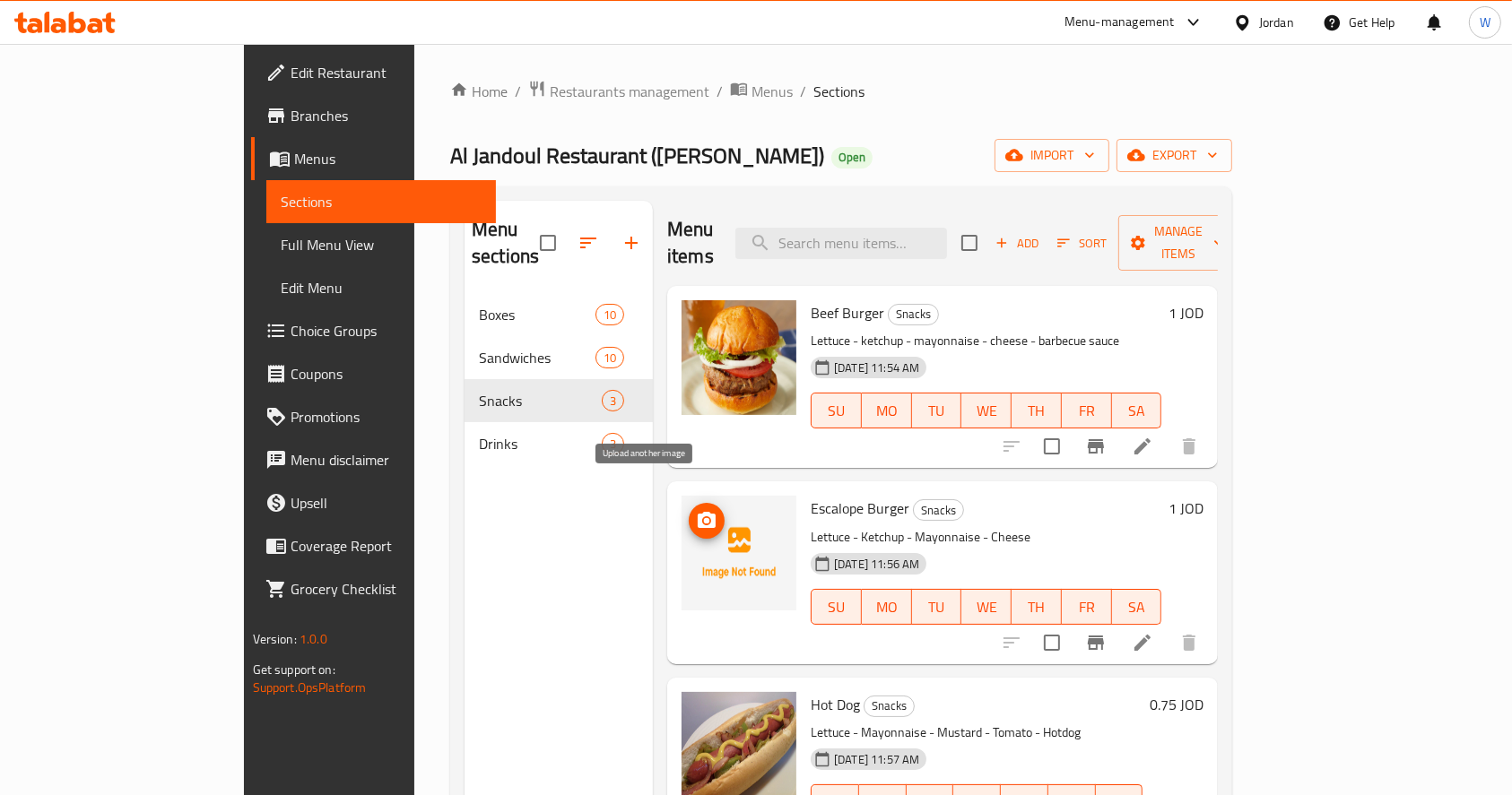
click at [698, 511] on icon "upload picture" at bounding box center [707, 519] width 18 height 16
